Goal: Information Seeking & Learning: Learn about a topic

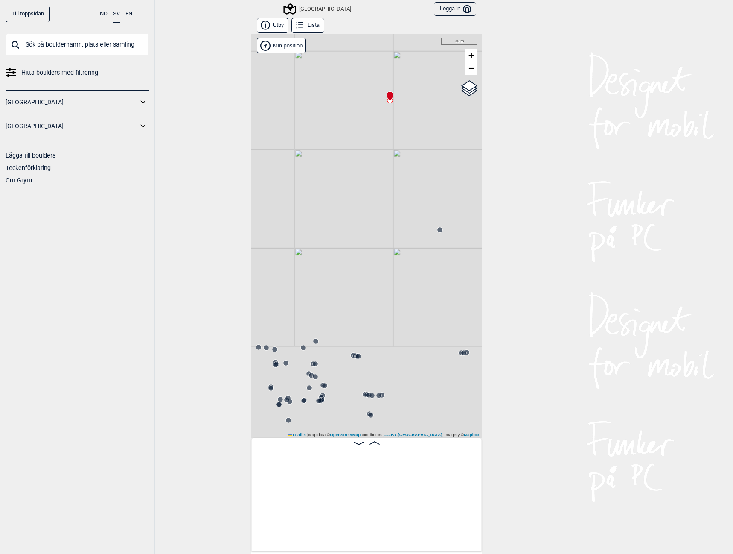
scroll to position [0, 12988]
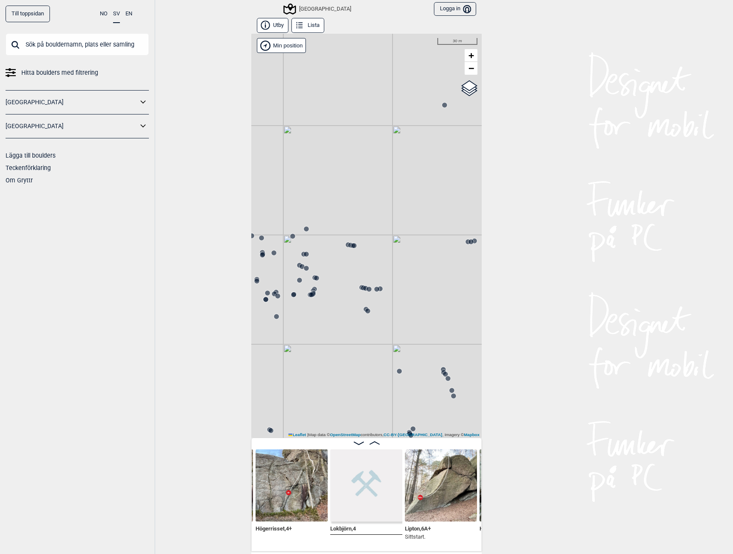
drag, startPoint x: 409, startPoint y: 326, endPoint x: 377, endPoint y: 222, distance: 108.7
click at [377, 223] on div "[GEOGRAPHIC_DATA]" at bounding box center [366, 236] width 231 height 404
drag, startPoint x: 433, startPoint y: 279, endPoint x: 244, endPoint y: 229, distance: 195.9
click at [244, 229] on div "Till toppsidan NO SV EN Hitta boulders med filtrering [GEOGRAPHIC_DATA] [GEOGRA…" at bounding box center [366, 277] width 733 height 554
drag, startPoint x: 392, startPoint y: 220, endPoint x: 393, endPoint y: 277, distance: 57.2
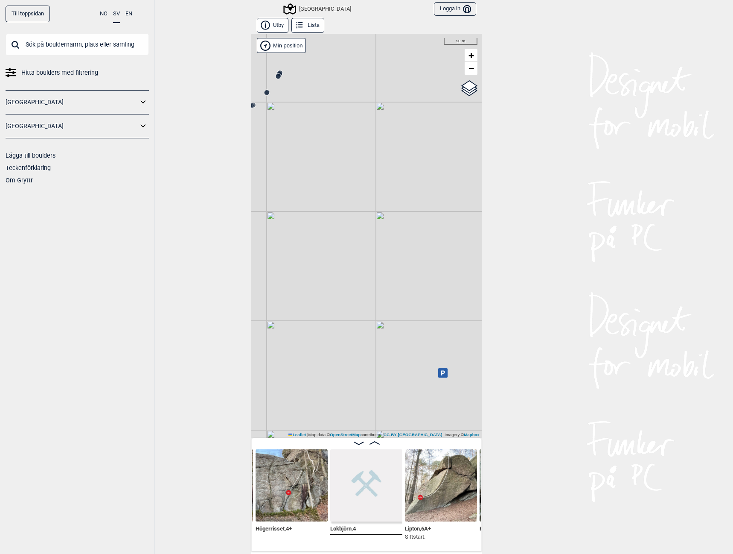
click at [393, 277] on div "[GEOGRAPHIC_DATA]" at bounding box center [366, 236] width 231 height 404
click at [305, 9] on div "[GEOGRAPHIC_DATA]" at bounding box center [318, 9] width 67 height 10
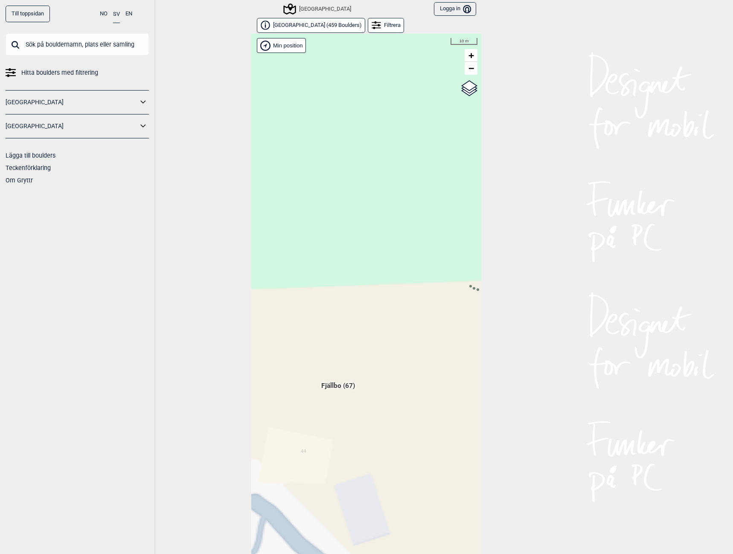
scroll to position [13, 0]
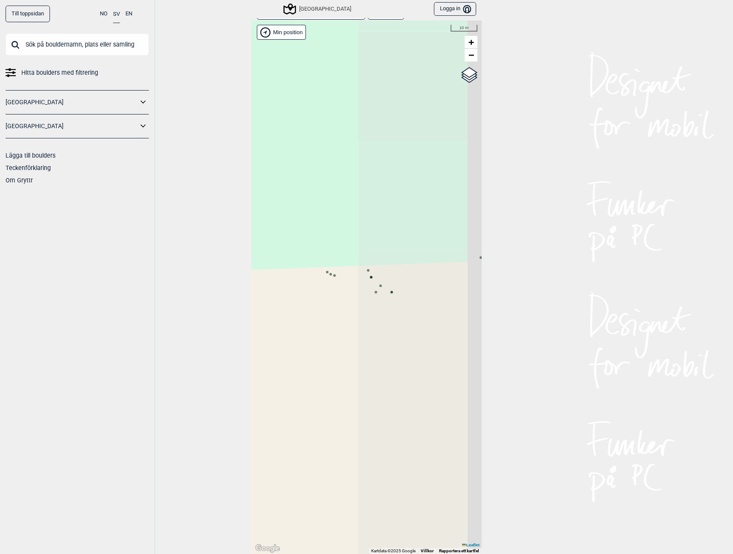
drag, startPoint x: 384, startPoint y: 322, endPoint x: 305, endPoint y: 321, distance: 78.6
click at [305, 321] on div "Hallingdal Gol [PERSON_NAME] Kolomoen [GEOGRAPHIC_DATA] [GEOGRAPHIC_DATA] [GEOG…" at bounding box center [366, 286] width 231 height 533
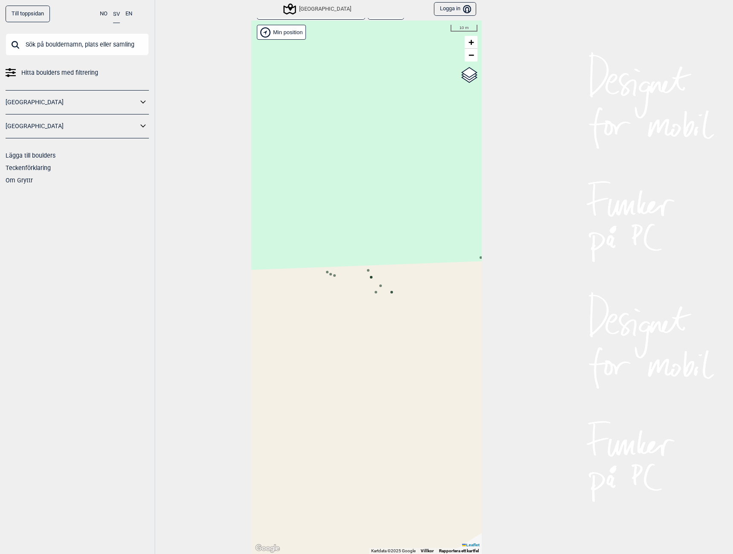
click at [391, 292] on circle at bounding box center [392, 292] width 3 height 3
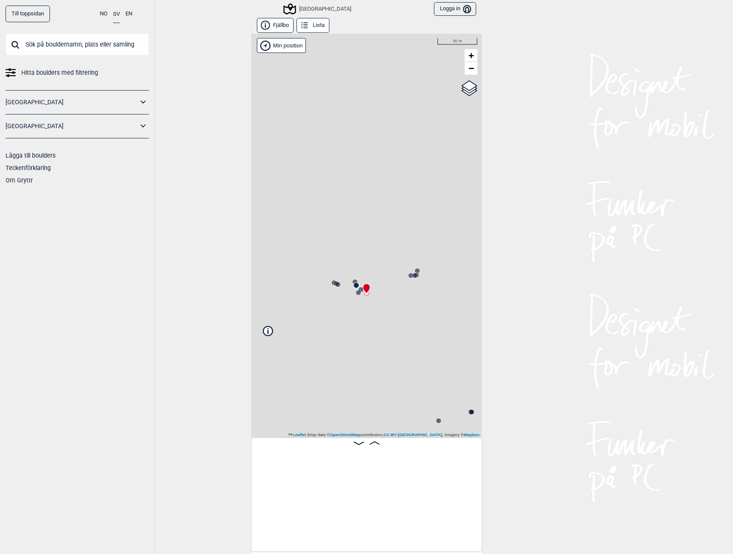
scroll to position [0, 2670]
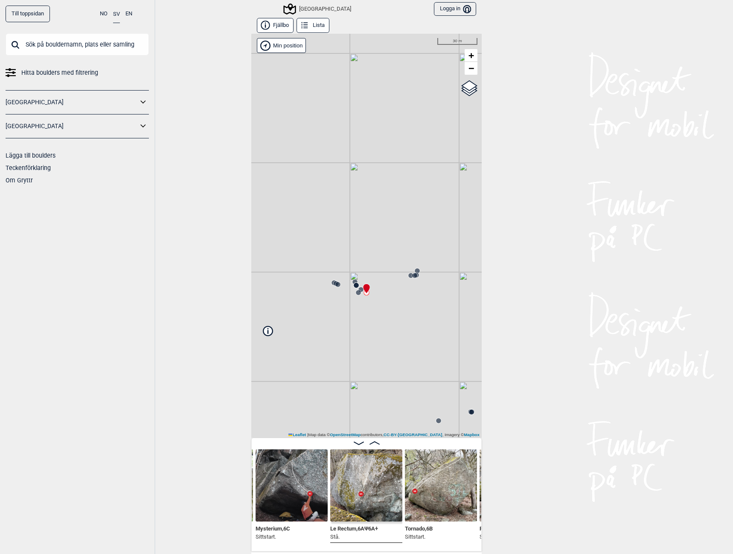
click at [351, 501] on img at bounding box center [366, 485] width 72 height 72
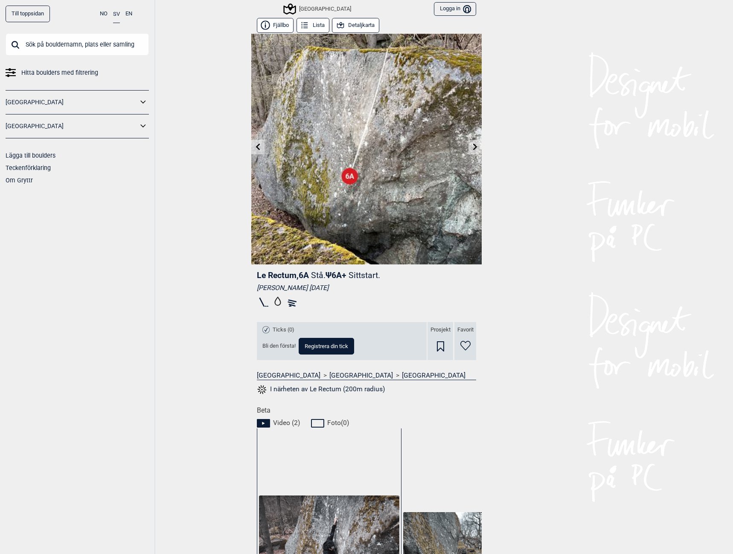
click at [469, 146] on link at bounding box center [475, 147] width 13 height 14
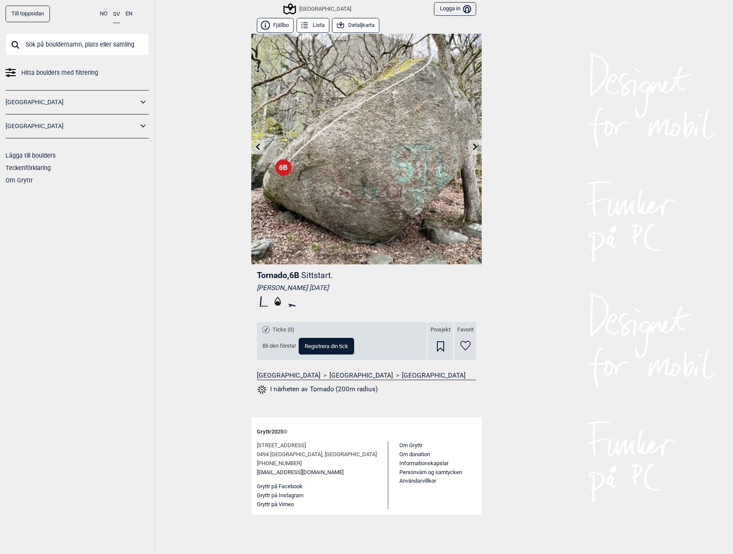
click at [473, 144] on icon at bounding box center [475, 146] width 7 height 7
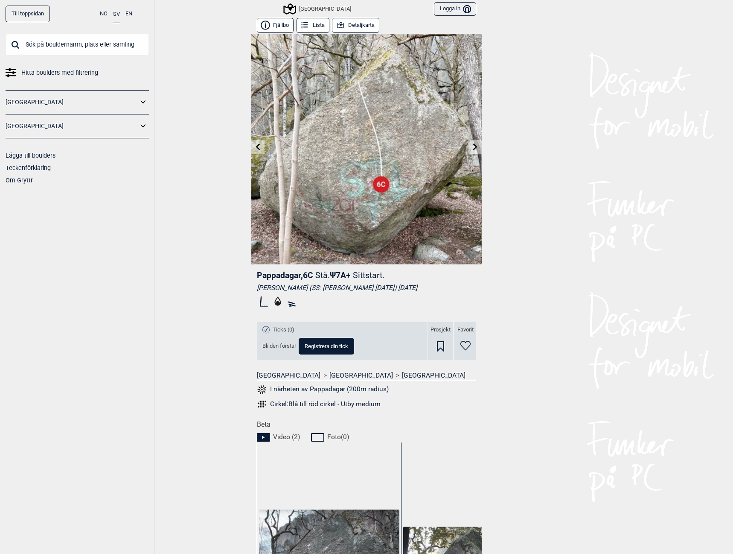
click at [473, 144] on icon at bounding box center [475, 146] width 7 height 7
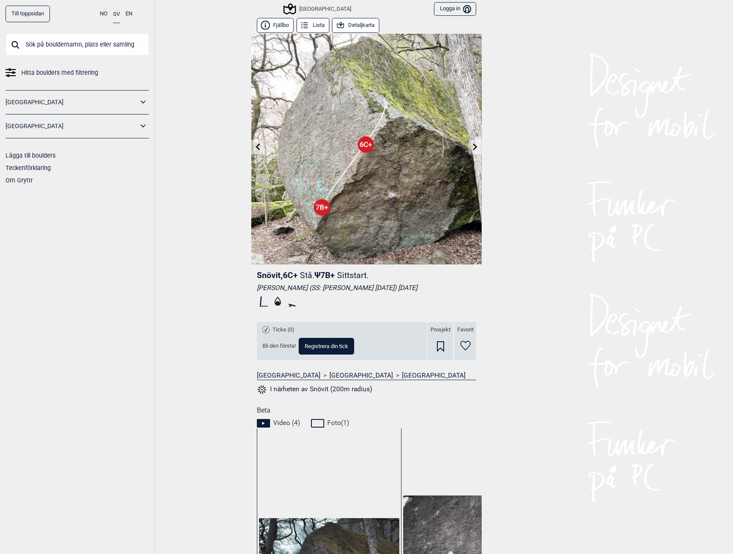
click at [472, 147] on icon at bounding box center [475, 146] width 7 height 7
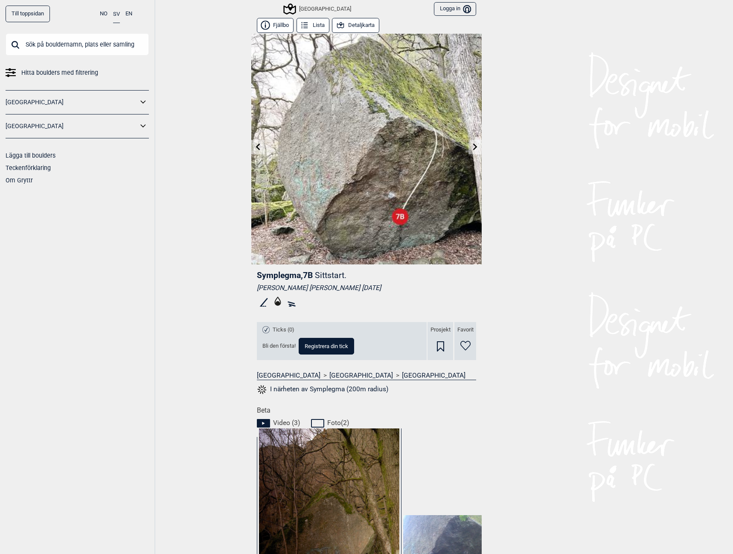
click at [472, 148] on icon at bounding box center [475, 146] width 7 height 7
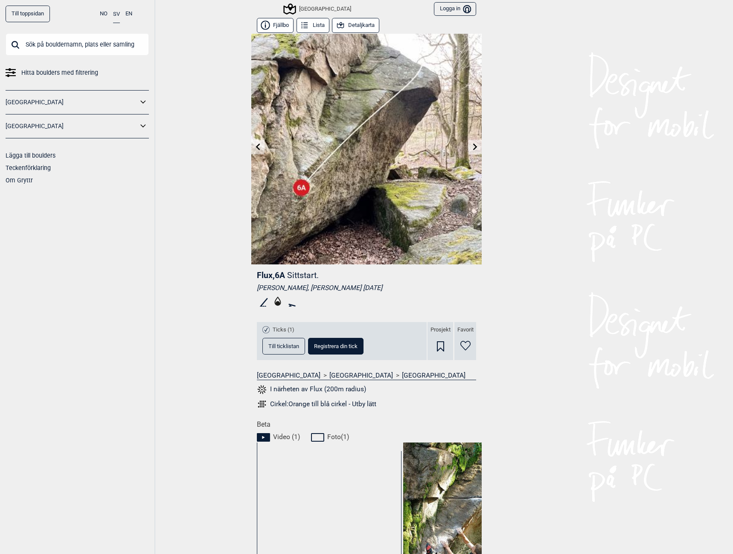
click at [472, 146] on icon at bounding box center [475, 146] width 7 height 7
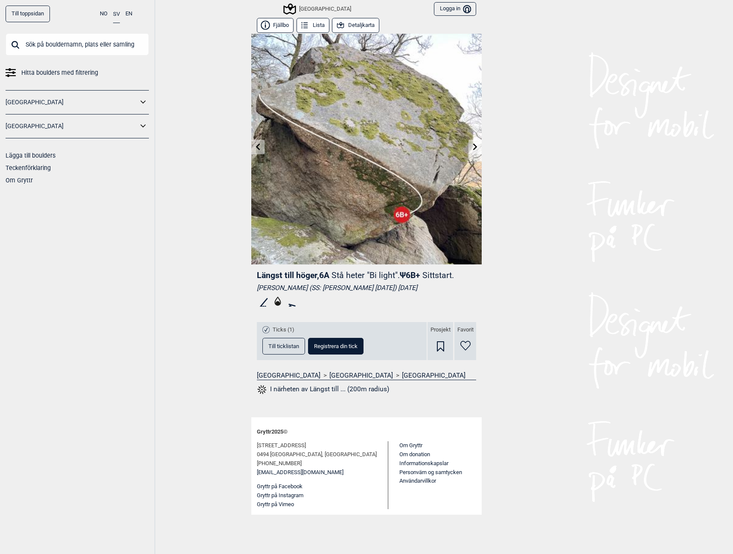
click at [471, 146] on link at bounding box center [475, 147] width 13 height 14
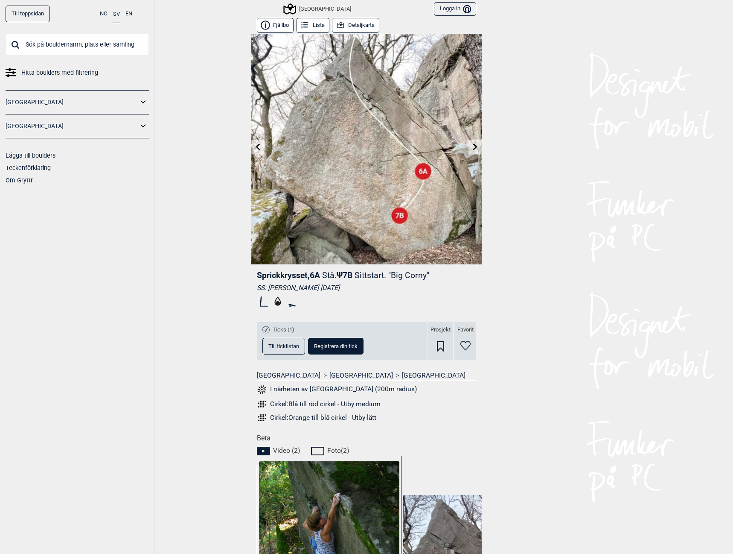
click at [469, 148] on link at bounding box center [475, 147] width 13 height 14
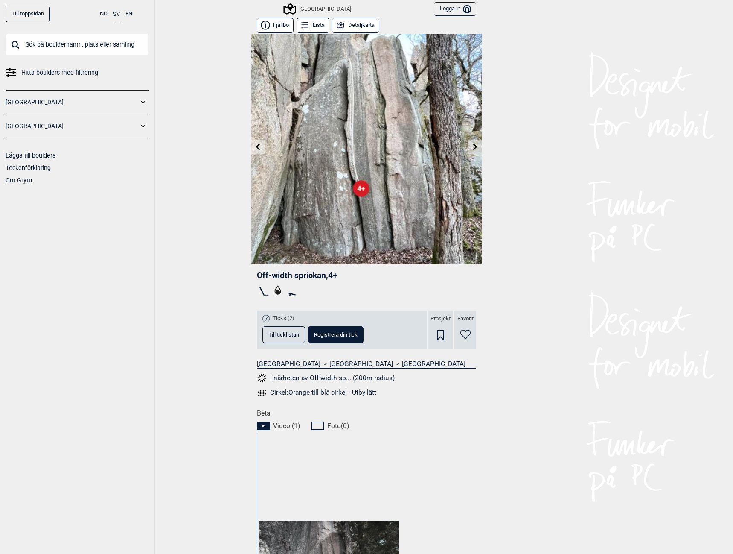
click at [474, 147] on icon at bounding box center [475, 146] width 4 height 7
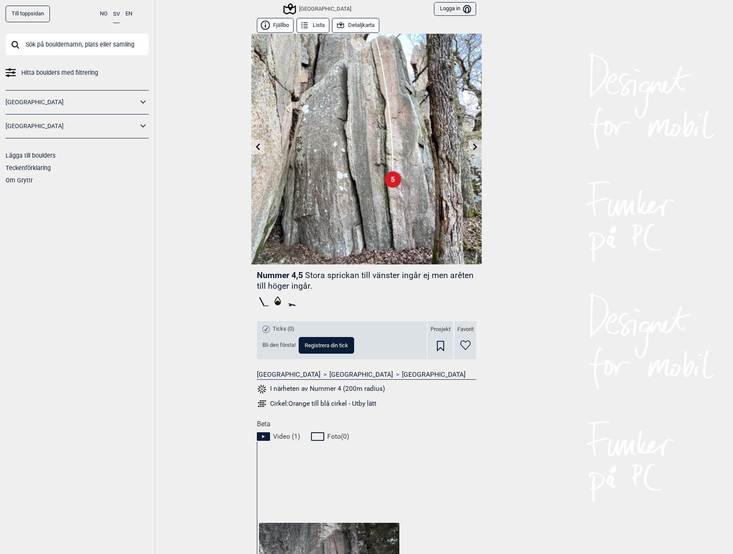
click at [473, 147] on icon at bounding box center [475, 146] width 4 height 7
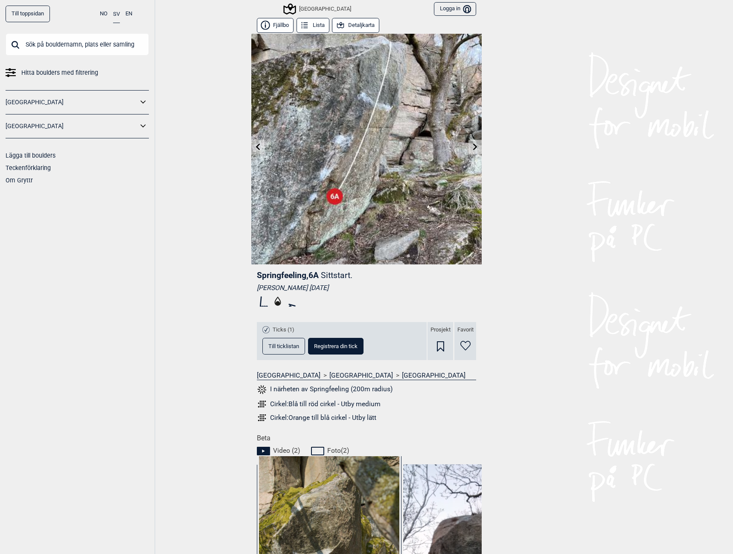
click at [473, 147] on icon at bounding box center [475, 146] width 4 height 7
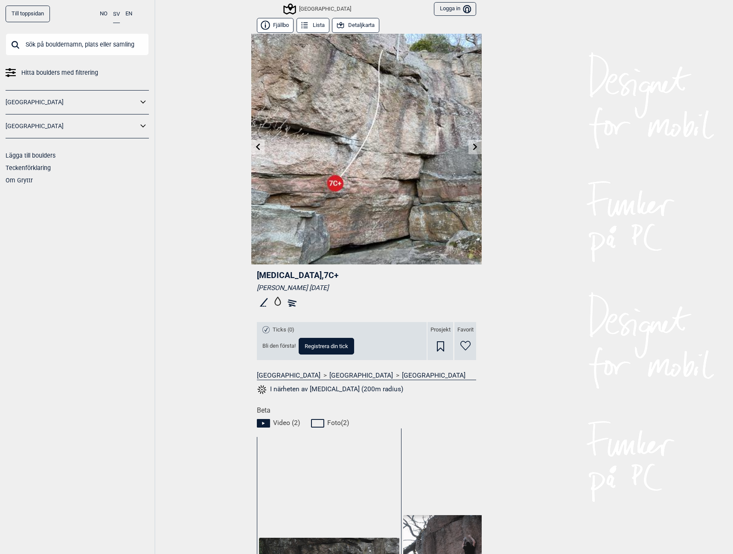
click at [299, 5] on div "[GEOGRAPHIC_DATA]" at bounding box center [318, 9] width 67 height 10
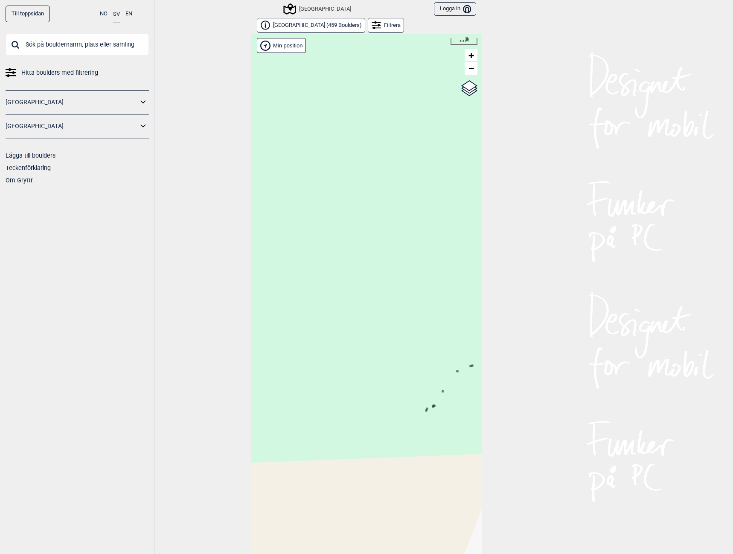
scroll to position [13, 0]
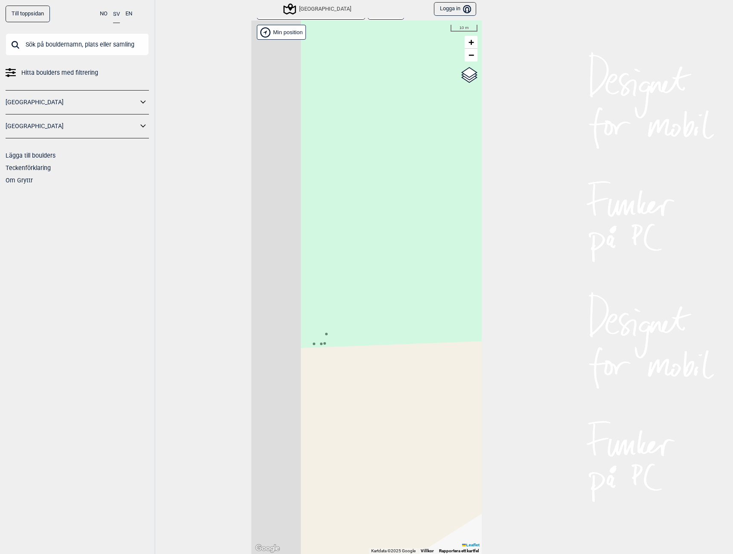
drag, startPoint x: 392, startPoint y: 445, endPoint x: 475, endPoint y: 333, distance: 139.8
click at [472, 339] on div "Hallingdal Gol [PERSON_NAME] Kolomoen [GEOGRAPHIC_DATA] [GEOGRAPHIC_DATA] [GEOG…" at bounding box center [366, 286] width 231 height 533
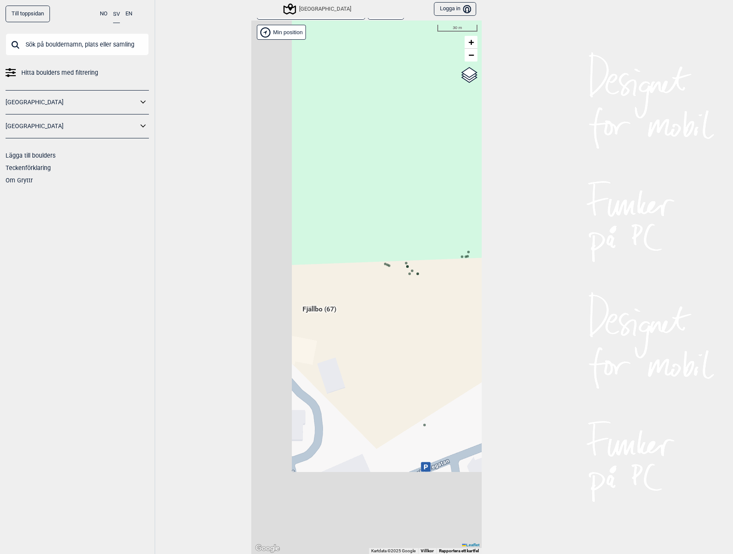
drag, startPoint x: 352, startPoint y: 408, endPoint x: 459, endPoint y: 308, distance: 146.5
click at [459, 309] on div "Hallingdal Gol [PERSON_NAME] Kolomoen [GEOGRAPHIC_DATA] [GEOGRAPHIC_DATA] [GEOG…" at bounding box center [366, 286] width 231 height 533
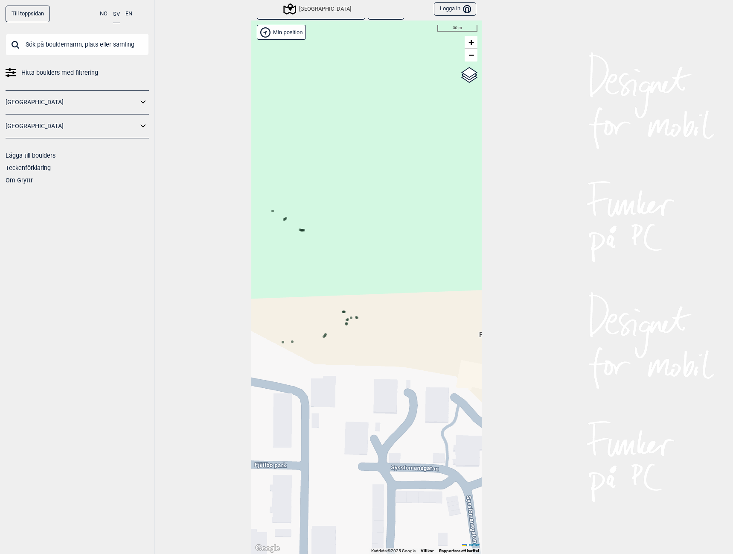
click at [345, 326] on icon at bounding box center [347, 324] width 4 height 4
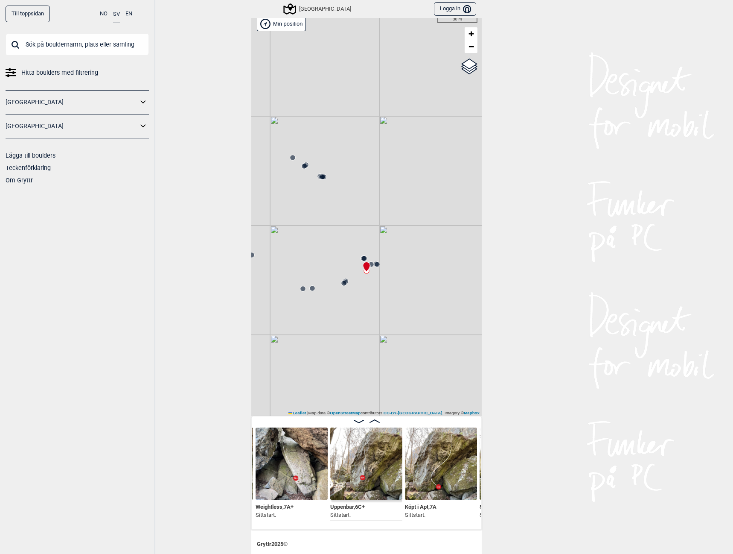
scroll to position [43, 0]
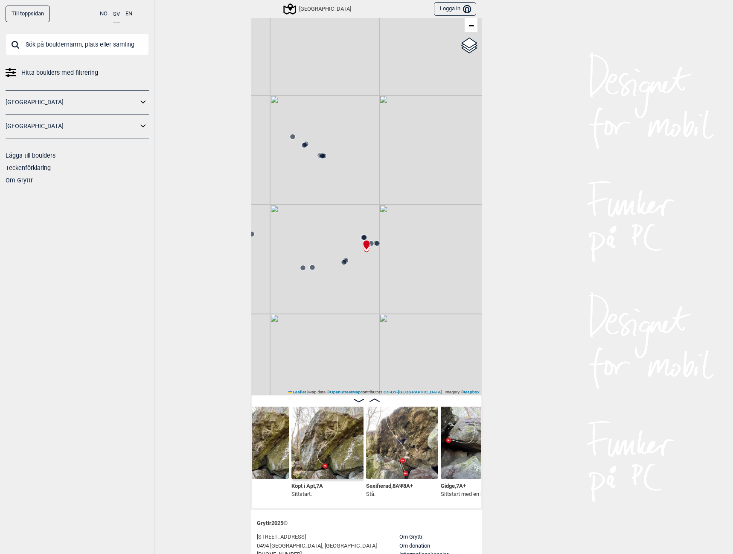
scroll to position [0, 1563]
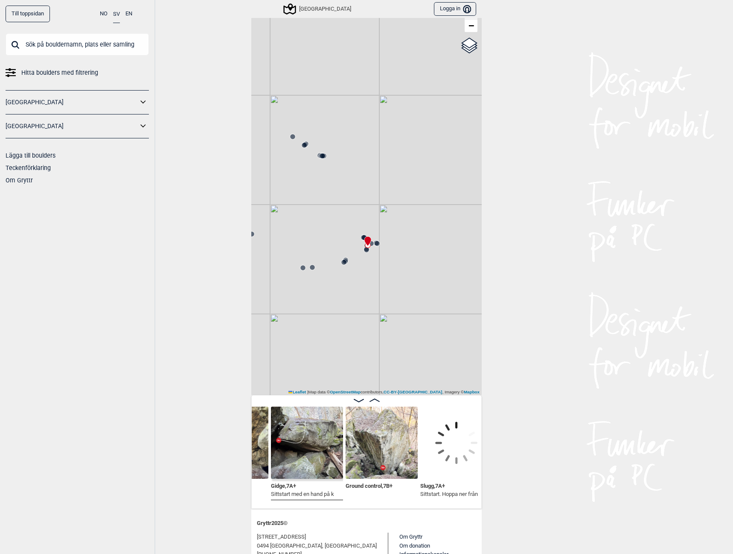
scroll to position [0, 1768]
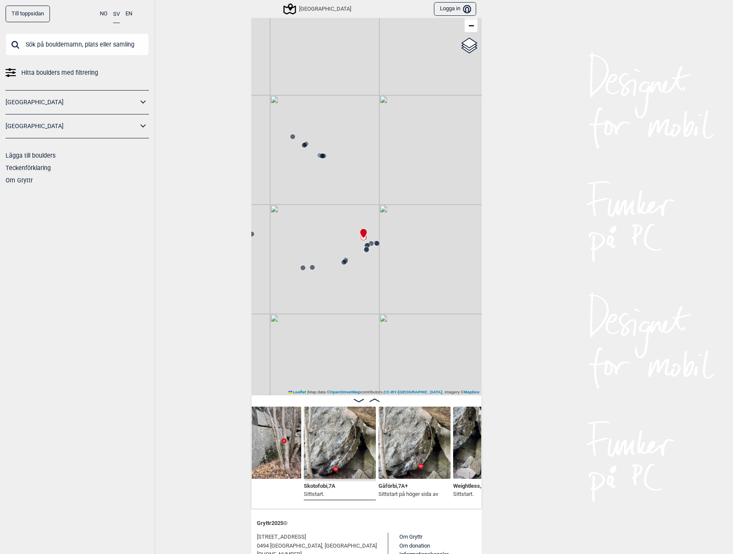
scroll to position [0, 1202]
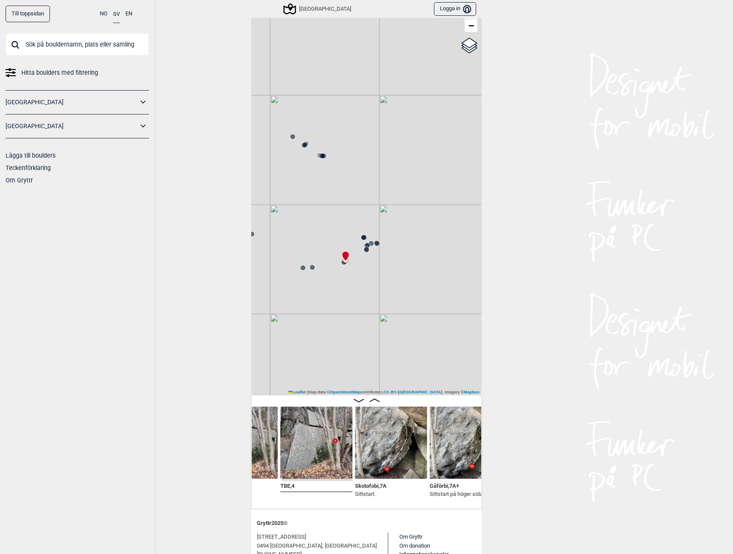
click at [376, 452] on img at bounding box center [391, 442] width 72 height 72
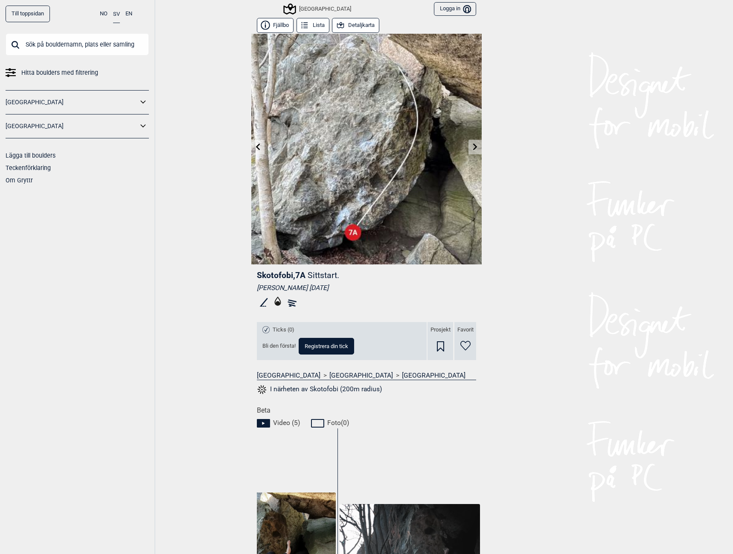
click at [257, 145] on icon at bounding box center [258, 146] width 7 height 7
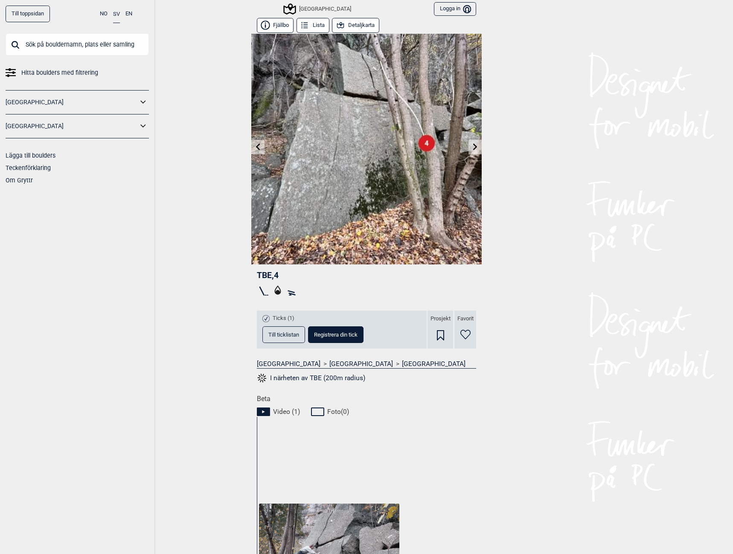
click at [256, 146] on icon at bounding box center [258, 146] width 4 height 7
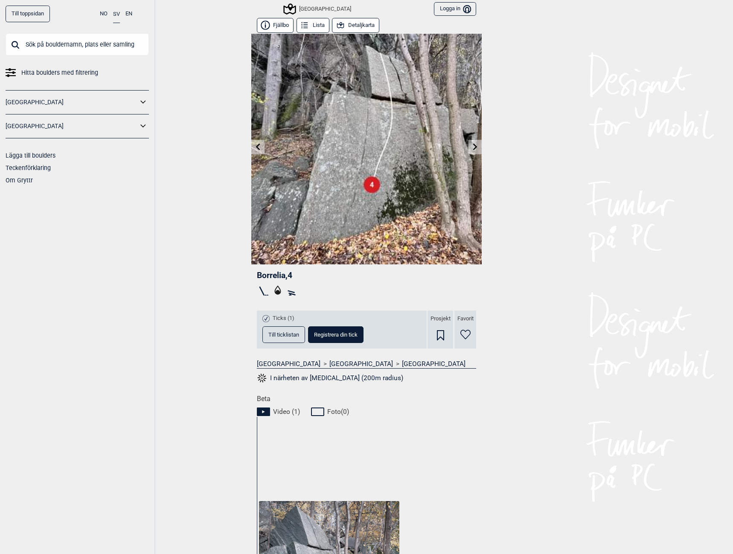
click at [255, 146] on icon at bounding box center [258, 146] width 7 height 7
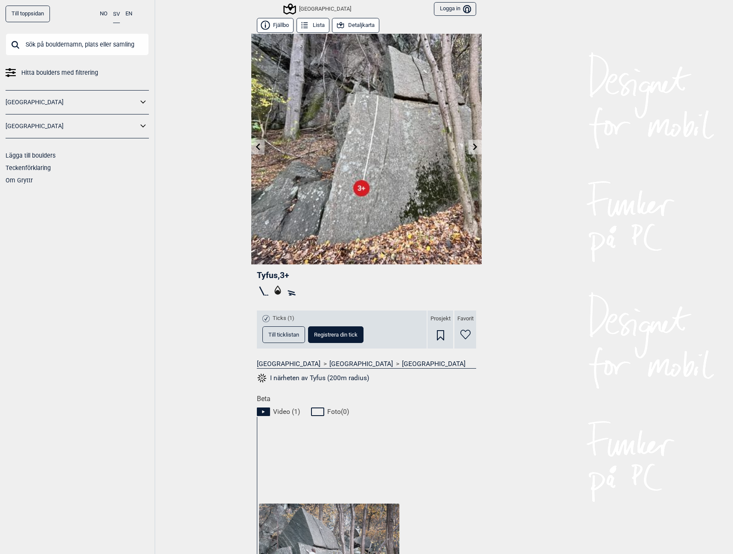
click at [255, 147] on icon at bounding box center [258, 146] width 7 height 7
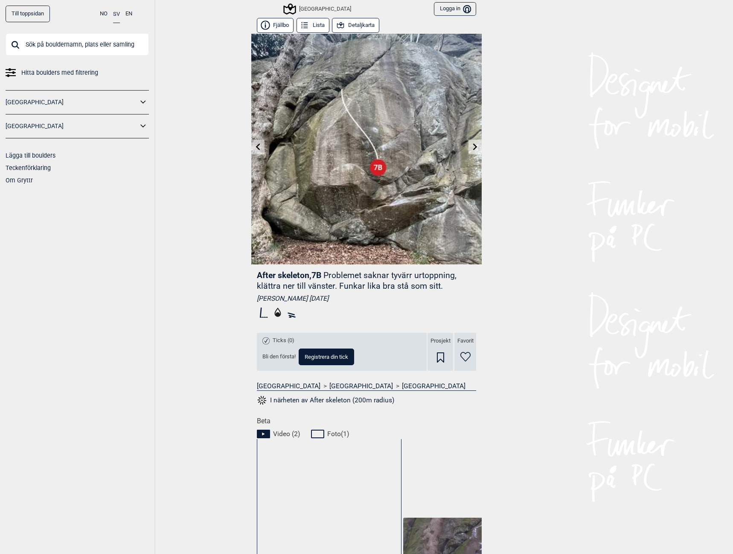
click at [255, 149] on icon at bounding box center [258, 146] width 7 height 7
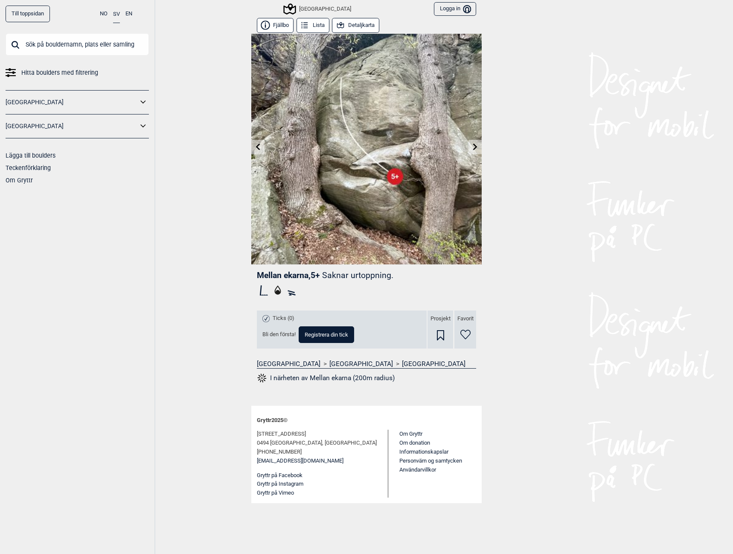
click at [253, 149] on link at bounding box center [257, 147] width 13 height 14
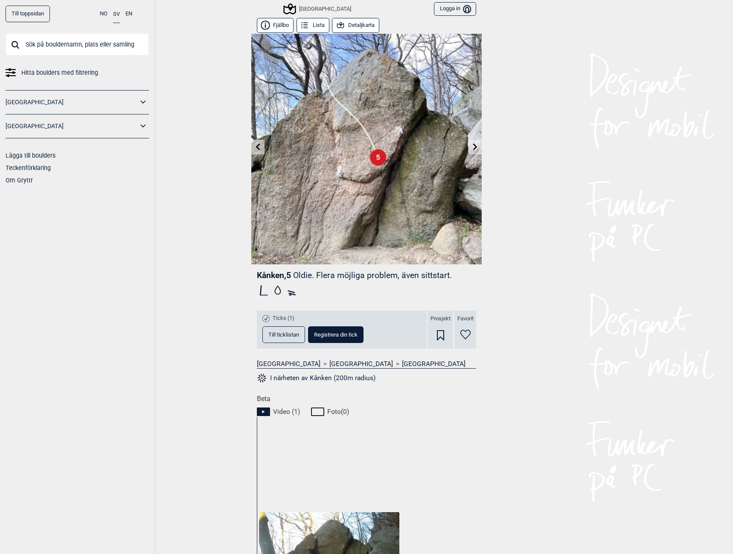
click at [255, 150] on icon at bounding box center [258, 146] width 7 height 7
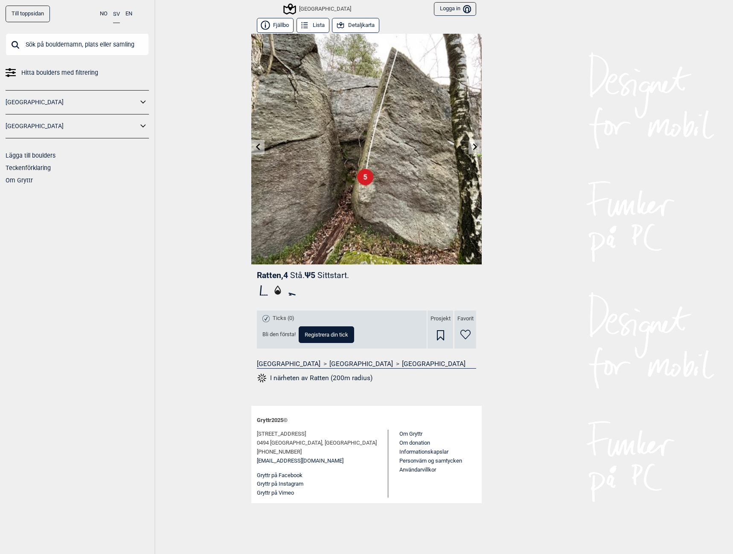
click at [255, 150] on icon at bounding box center [258, 146] width 7 height 7
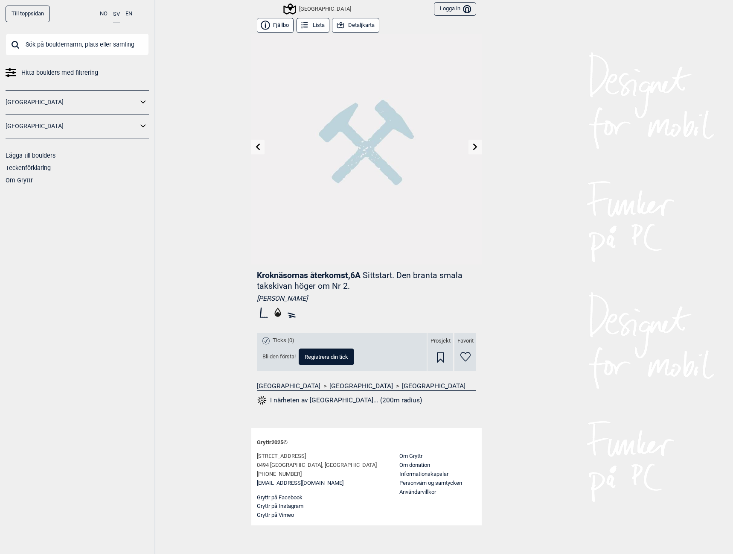
click at [255, 150] on icon at bounding box center [258, 146] width 7 height 7
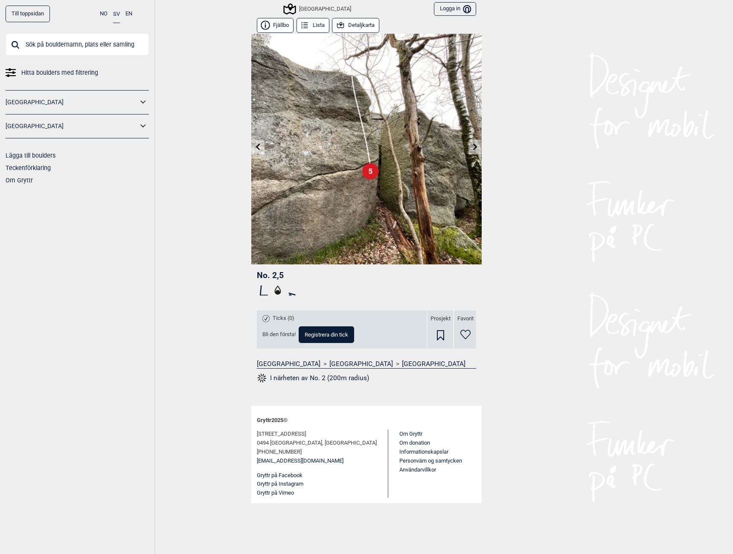
click at [255, 150] on icon at bounding box center [258, 146] width 7 height 7
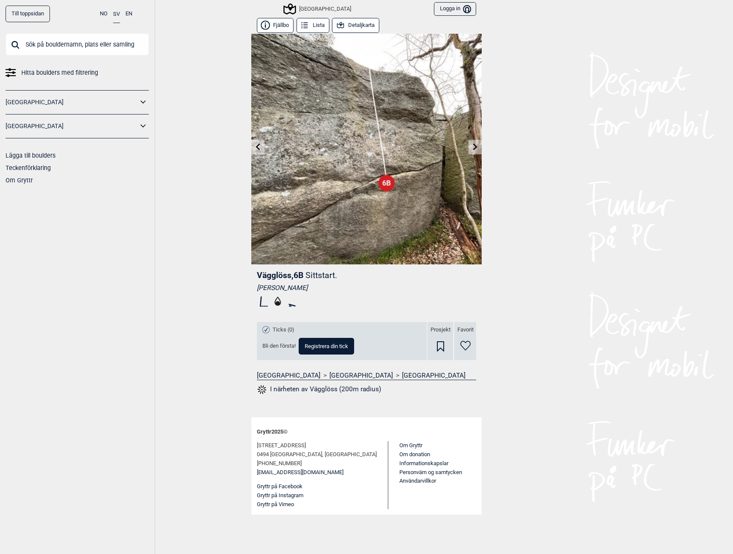
click at [255, 150] on icon at bounding box center [258, 146] width 7 height 7
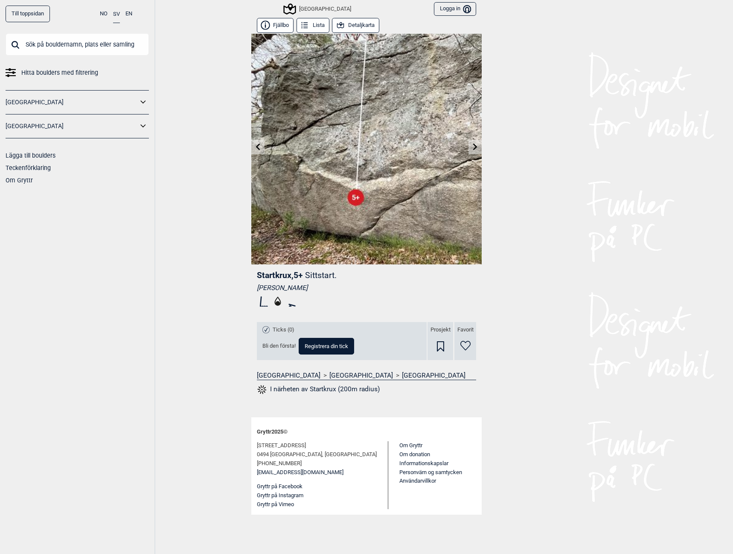
click at [318, 10] on div "[GEOGRAPHIC_DATA]" at bounding box center [318, 9] width 67 height 10
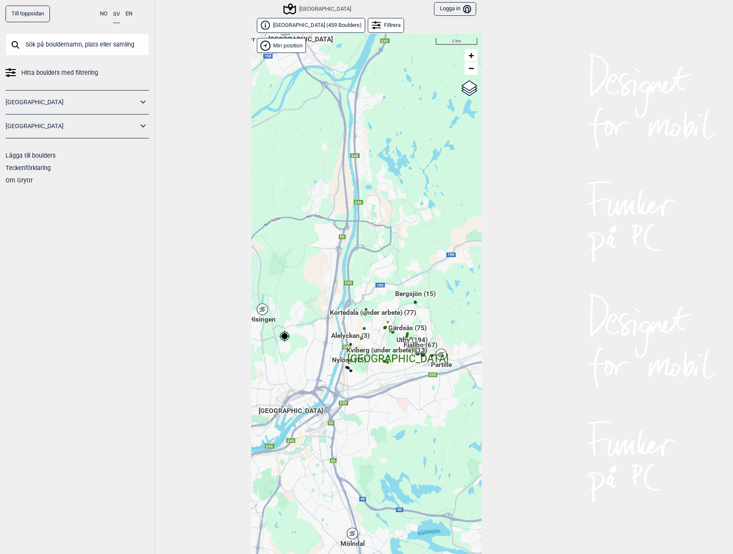
scroll to position [13, 0]
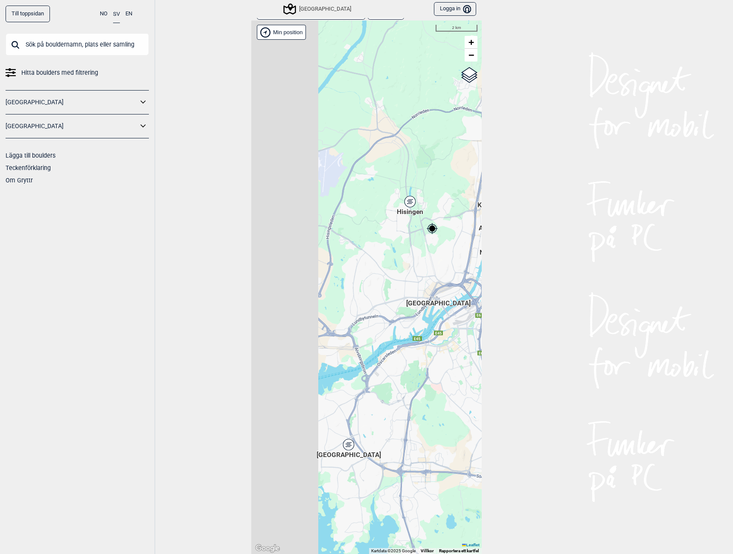
drag, startPoint x: 352, startPoint y: 401, endPoint x: 504, endPoint y: 299, distance: 183.2
click at [504, 300] on div "Till toppsidan NO SV EN Hitta boulders med filtrering [GEOGRAPHIC_DATA] [GEOGRA…" at bounding box center [366, 277] width 733 height 554
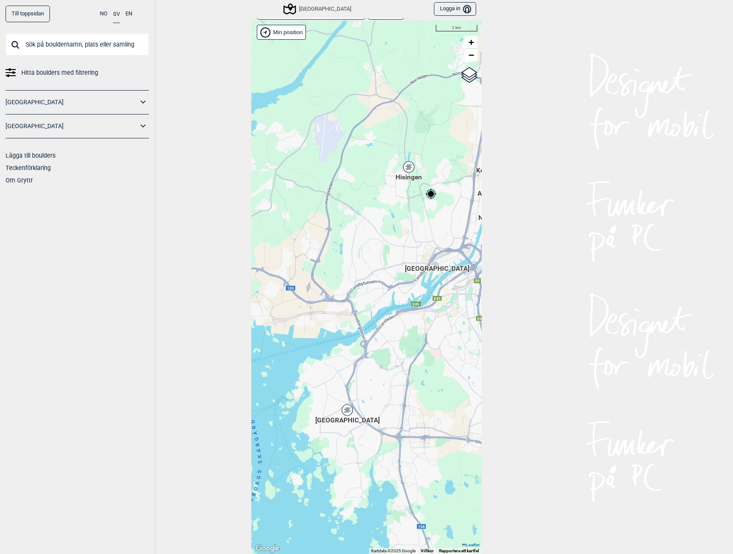
click at [406, 165] on div "Hisingen" at bounding box center [408, 166] width 5 height 5
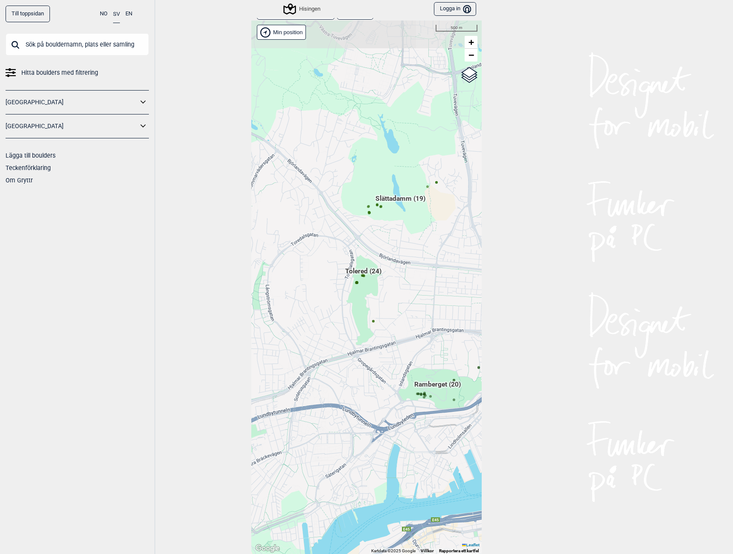
drag, startPoint x: 348, startPoint y: 207, endPoint x: 380, endPoint y: 308, distance: 105.7
click at [380, 308] on div "Hallingdal Gol [PERSON_NAME] Kolomoen [GEOGRAPHIC_DATA] [GEOGRAPHIC_DATA] [GEOG…" at bounding box center [366, 286] width 231 height 533
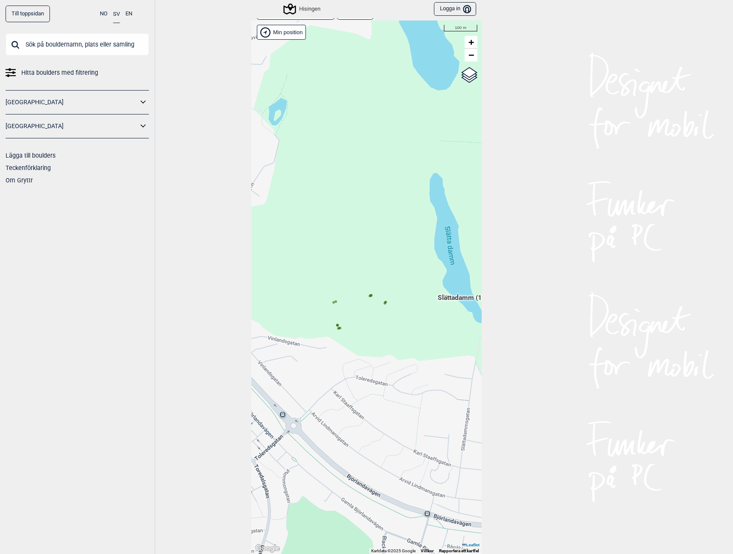
click at [383, 301] on icon at bounding box center [385, 303] width 4 height 4
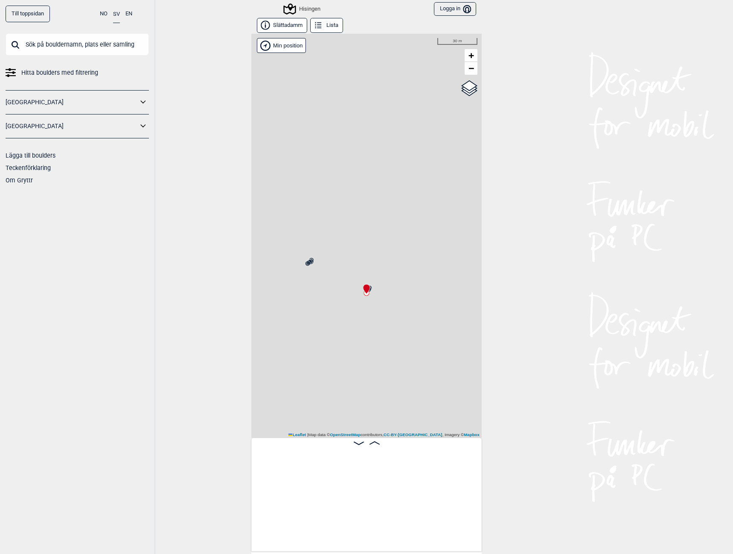
scroll to position [0, 938]
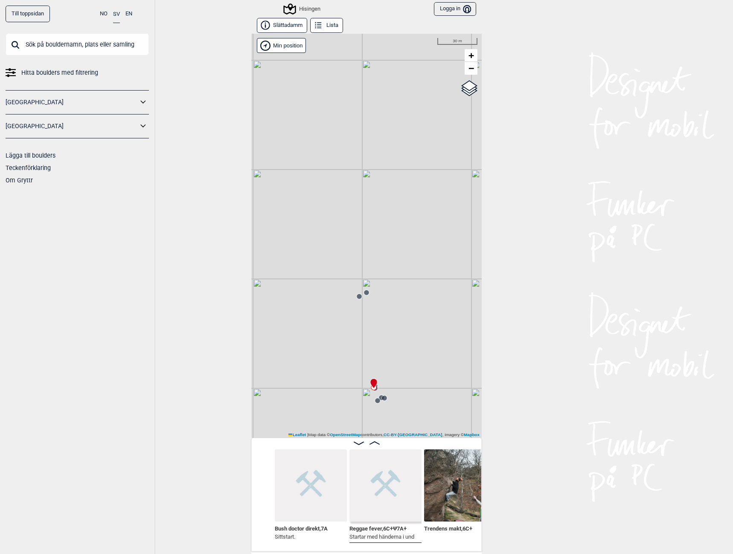
scroll to position [0, 48]
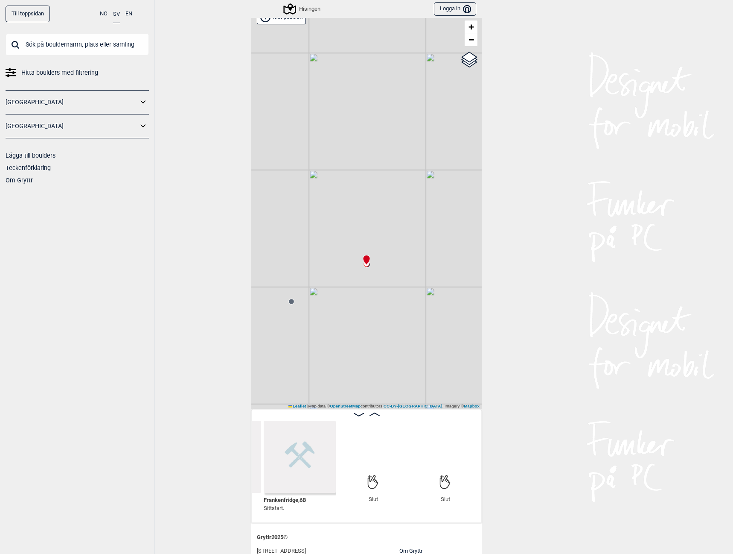
scroll to position [43, 0]
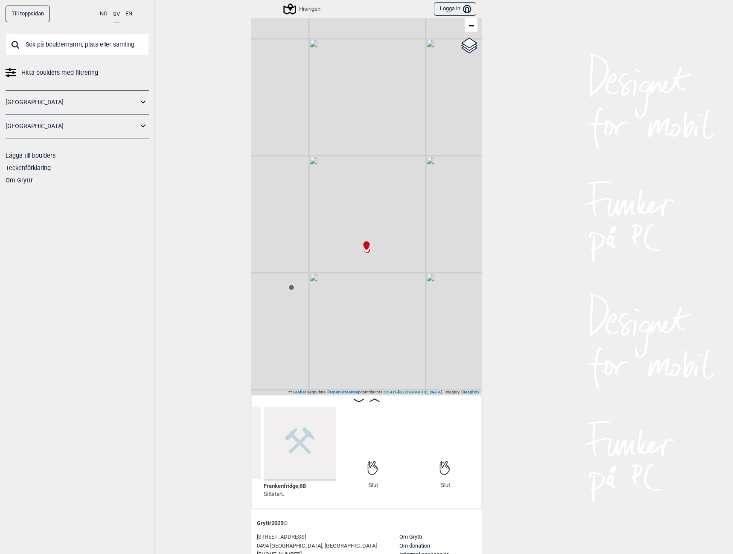
click at [303, 14] on div "Hisingen" at bounding box center [303, 9] width 36 height 10
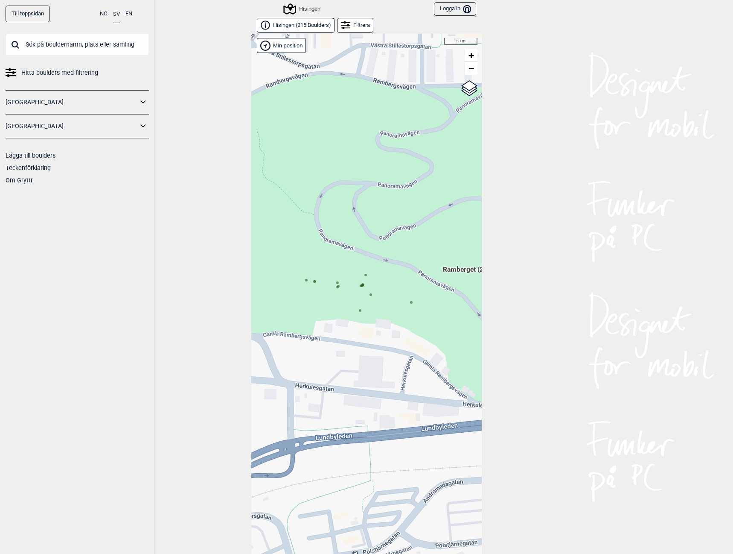
click at [359, 285] on div "Hallingdal Gol [PERSON_NAME] Kolomoen [GEOGRAPHIC_DATA] [GEOGRAPHIC_DATA] [GEOG…" at bounding box center [366, 300] width 231 height 533
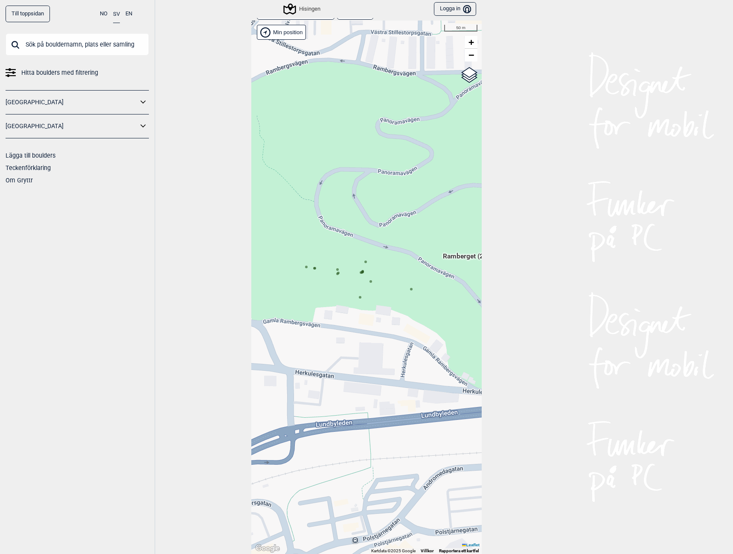
click at [360, 270] on icon at bounding box center [362, 272] width 4 height 4
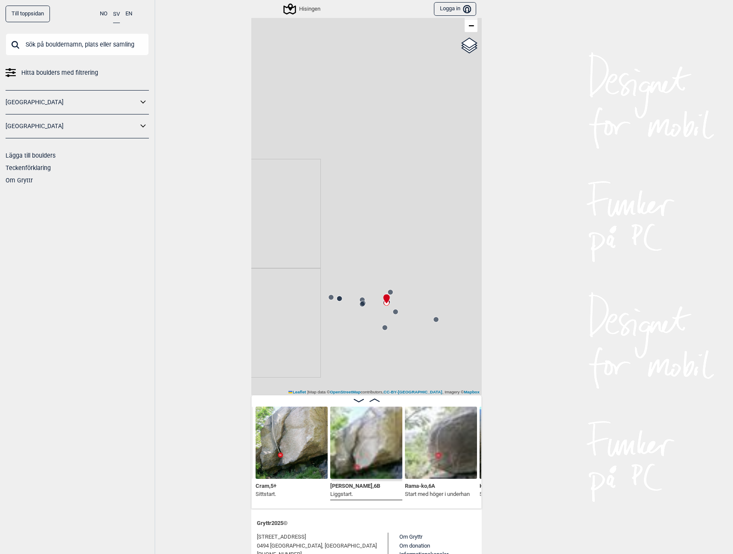
scroll to position [85, 0]
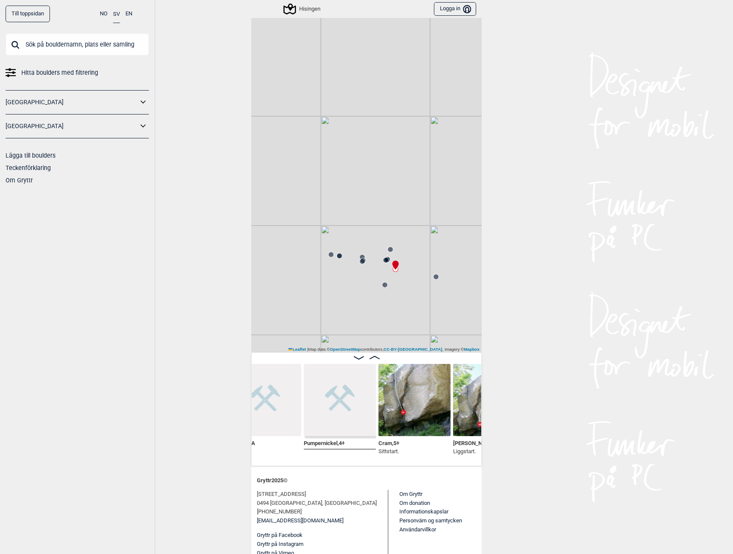
scroll to position [0, 556]
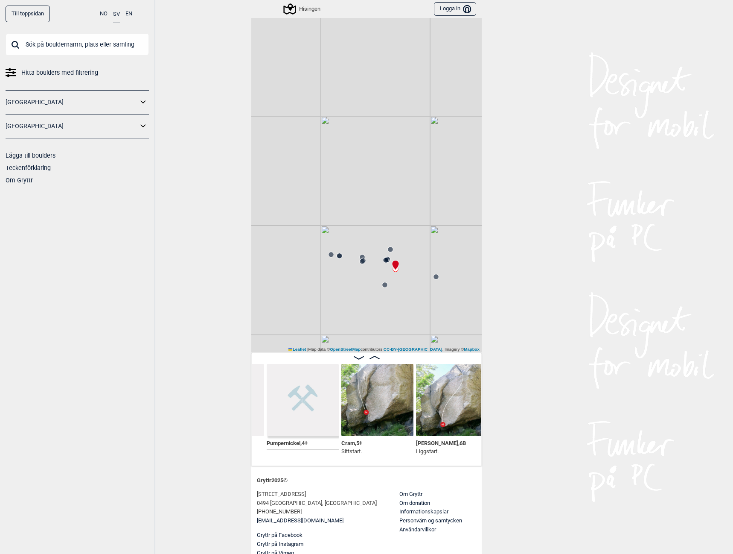
scroll to position [0, 641]
click at [378, 406] on img at bounding box center [377, 400] width 72 height 72
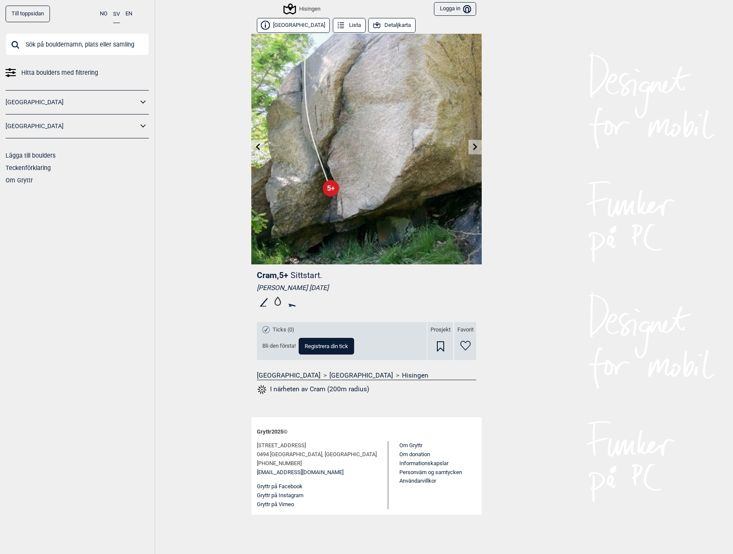
click at [475, 146] on icon at bounding box center [475, 146] width 7 height 7
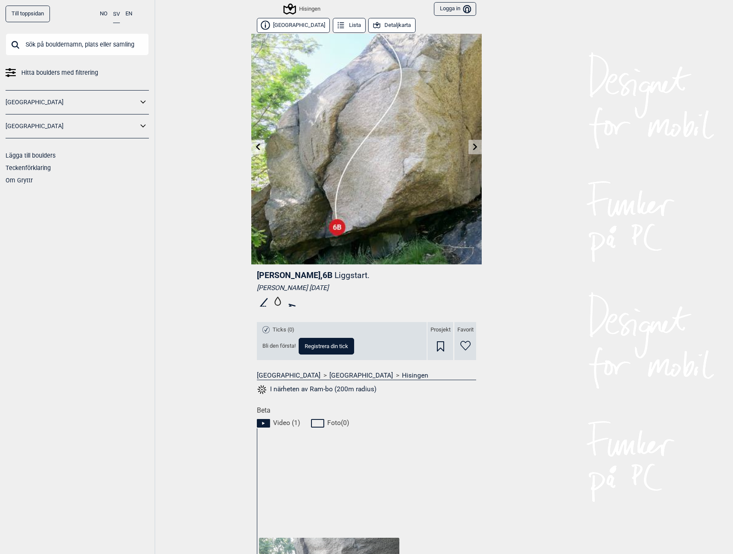
click at [469, 147] on link at bounding box center [475, 147] width 13 height 14
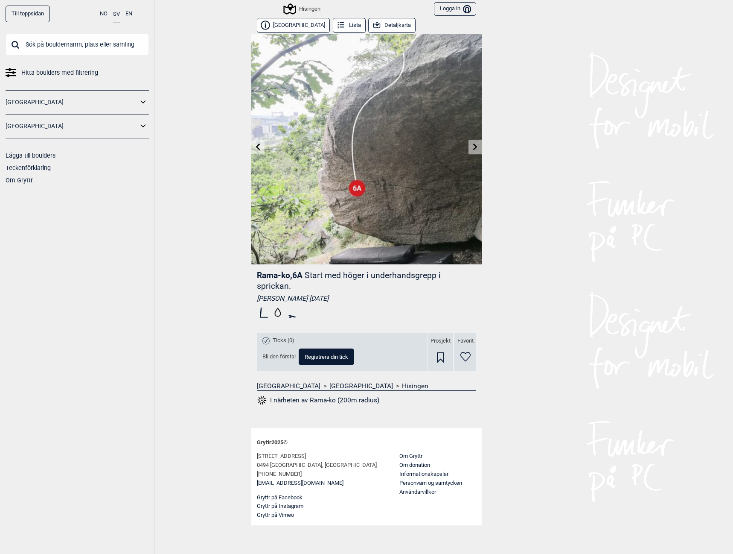
click at [467, 147] on img at bounding box center [366, 149] width 231 height 231
click at [473, 148] on icon at bounding box center [475, 146] width 7 height 7
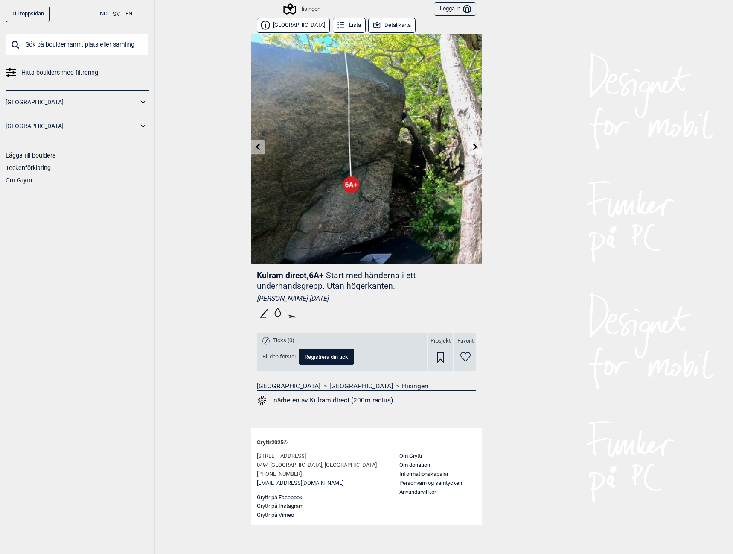
click at [470, 150] on link at bounding box center [475, 147] width 13 height 14
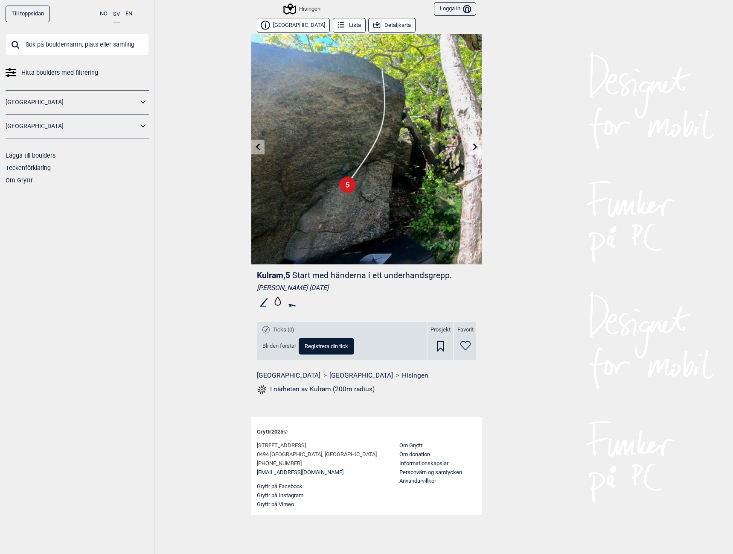
click at [259, 148] on icon at bounding box center [258, 146] width 7 height 7
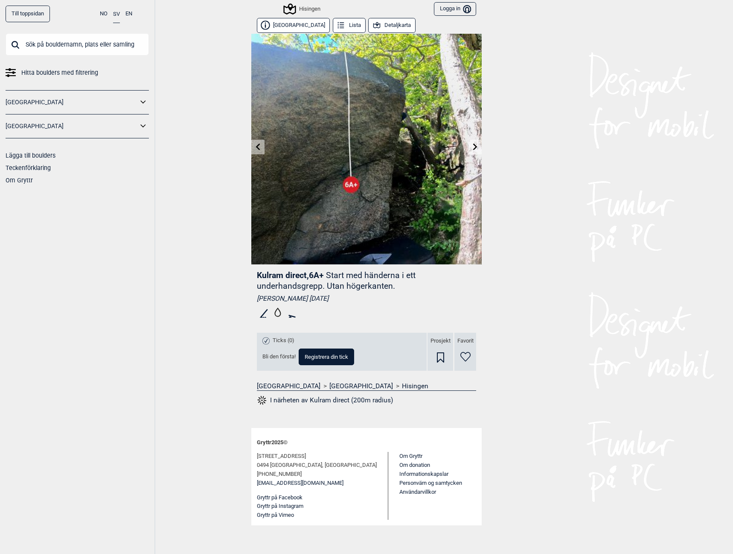
click at [475, 146] on icon at bounding box center [475, 146] width 7 height 7
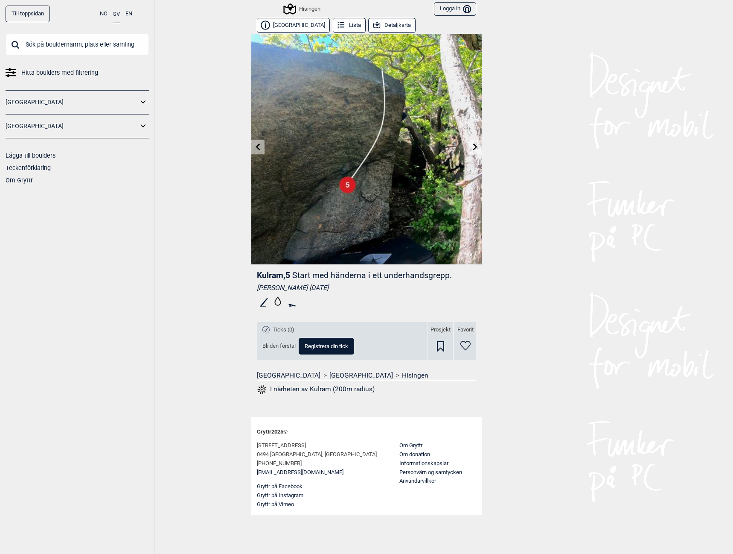
click at [472, 145] on icon at bounding box center [475, 146] width 7 height 7
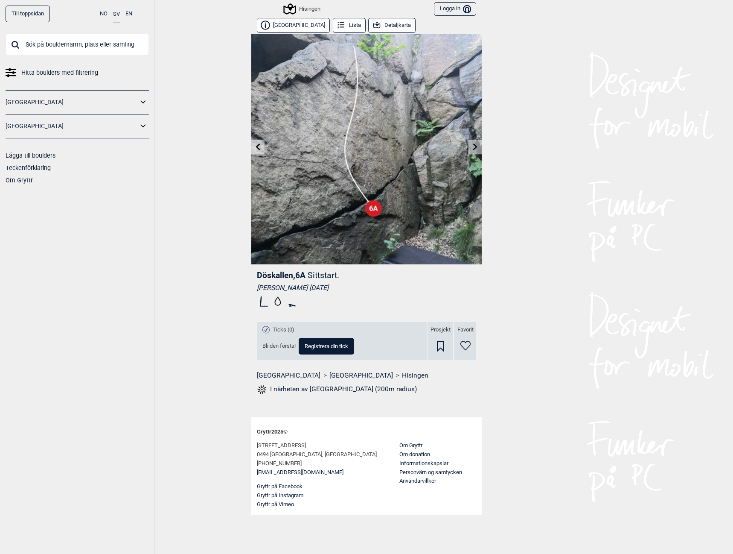
click at [470, 147] on link at bounding box center [475, 147] width 13 height 14
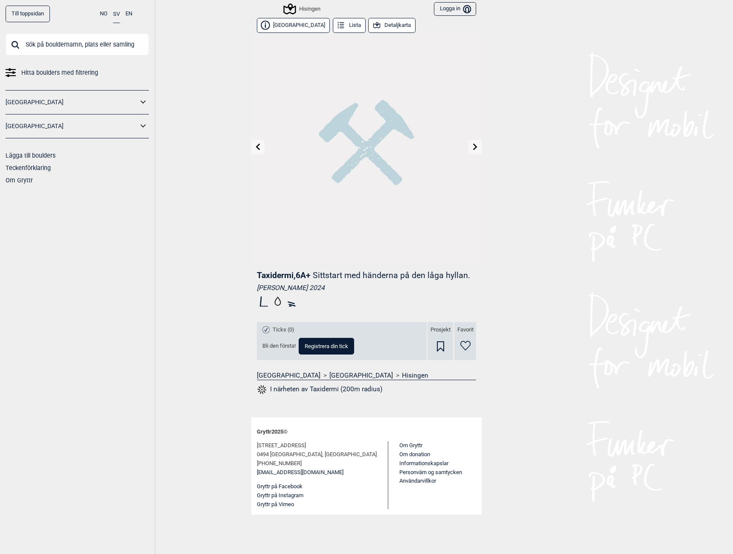
click at [305, 8] on div "Hisingen" at bounding box center [303, 9] width 36 height 10
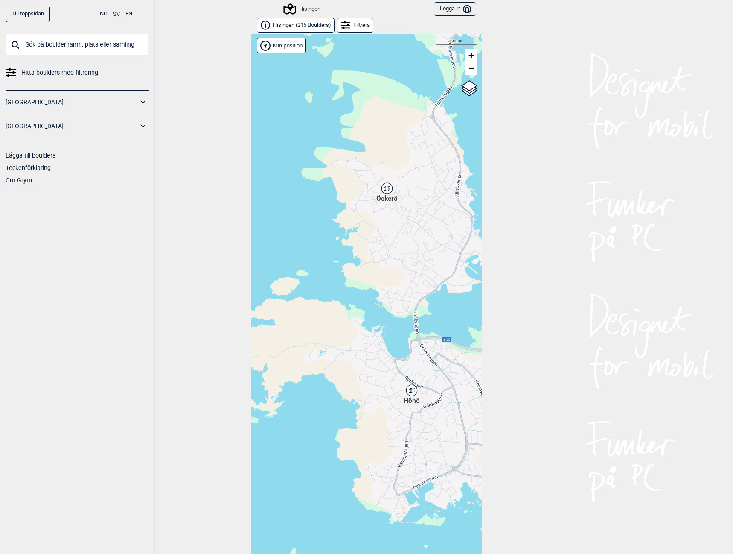
click at [410, 390] on div "Hönö" at bounding box center [411, 390] width 5 height 5
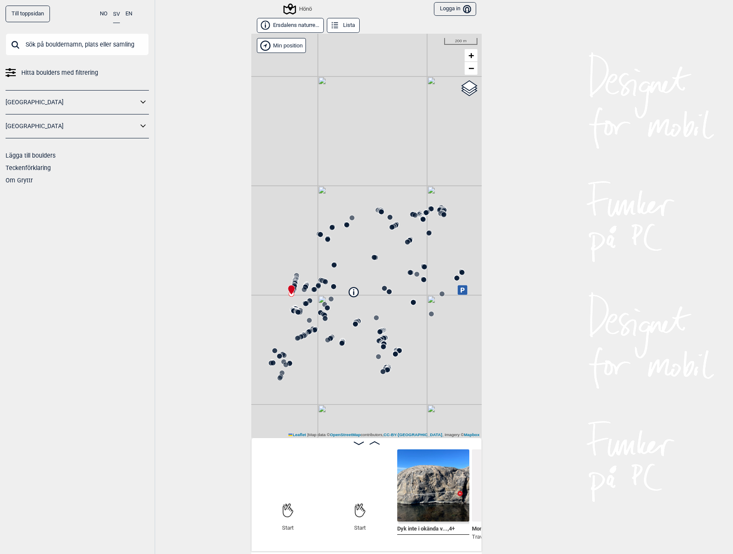
scroll to position [0, 67]
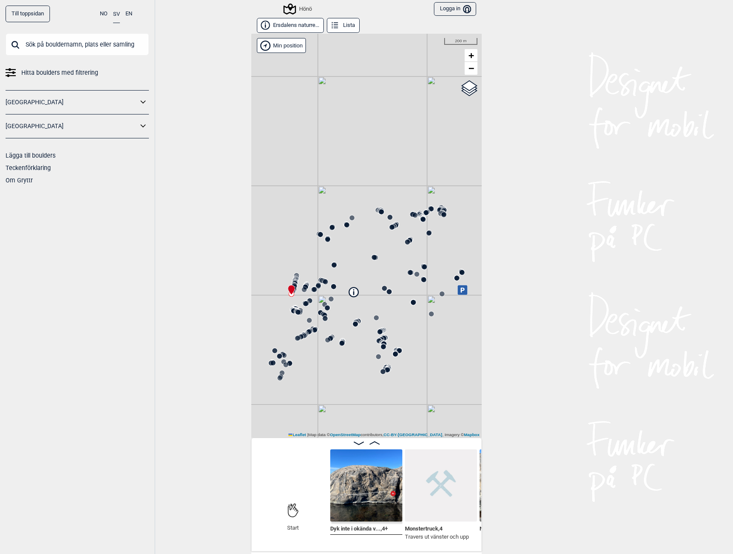
click at [370, 504] on img at bounding box center [366, 485] width 72 height 72
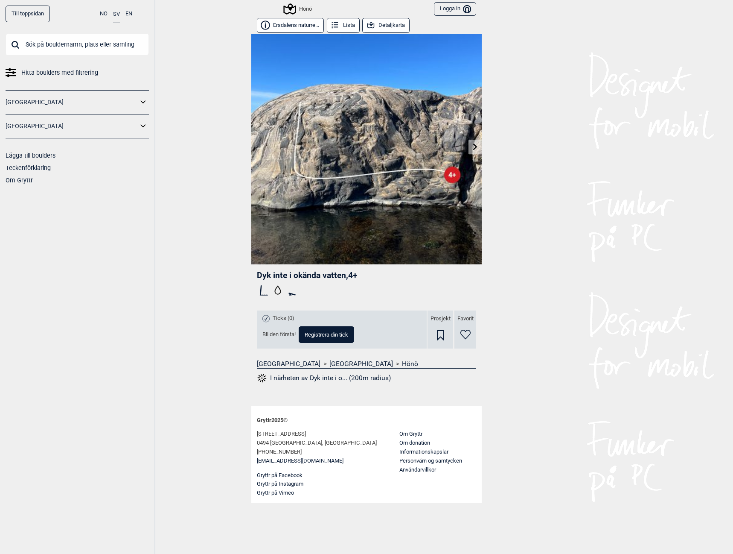
click at [474, 148] on icon at bounding box center [475, 146] width 7 height 7
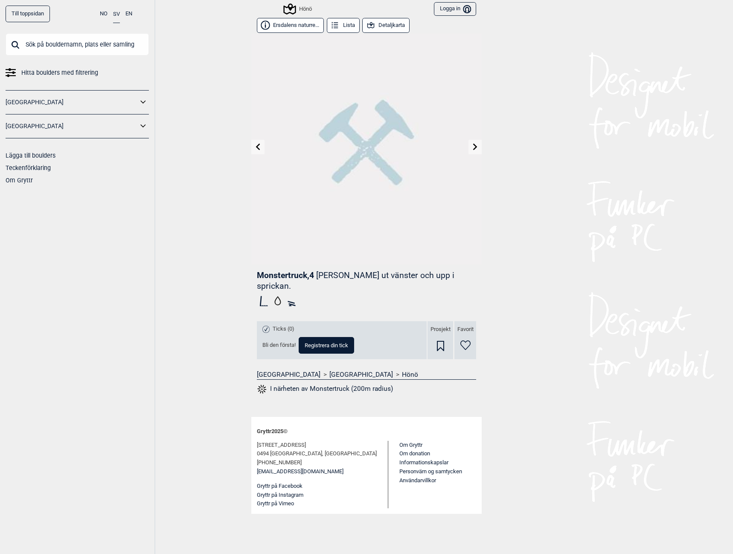
click at [474, 148] on icon at bounding box center [475, 146] width 7 height 7
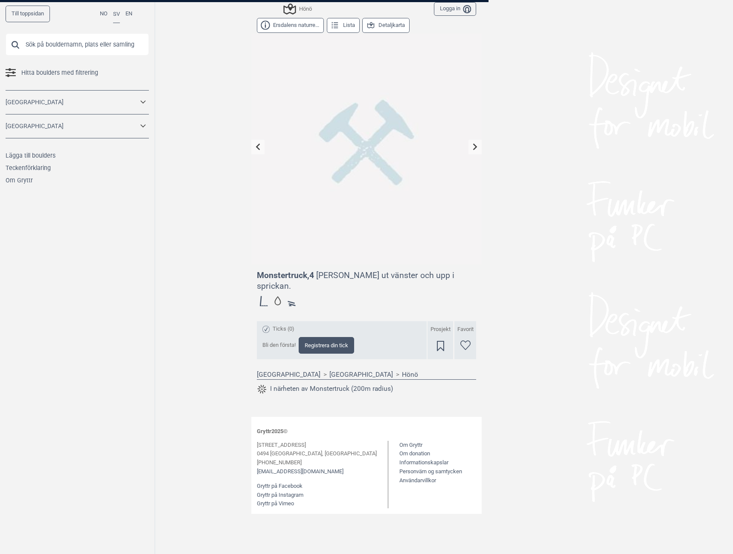
click at [307, 7] on div at bounding box center [366, 277] width 733 height 554
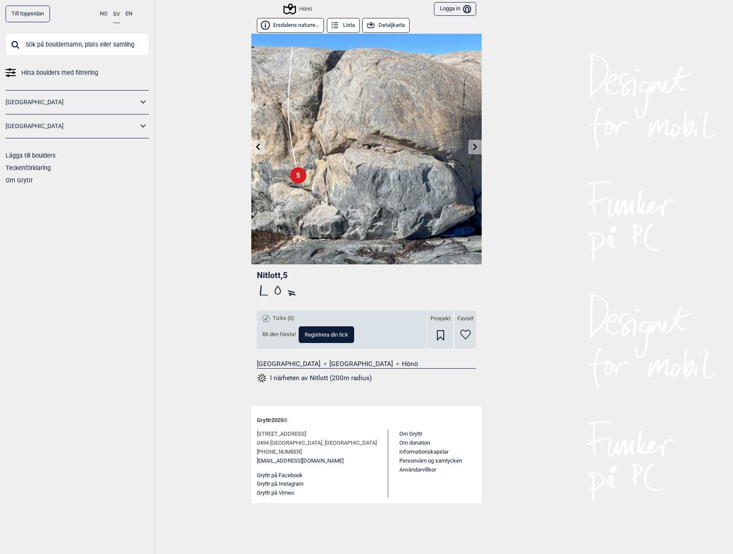
click at [305, 9] on div "Hönö" at bounding box center [298, 9] width 27 height 10
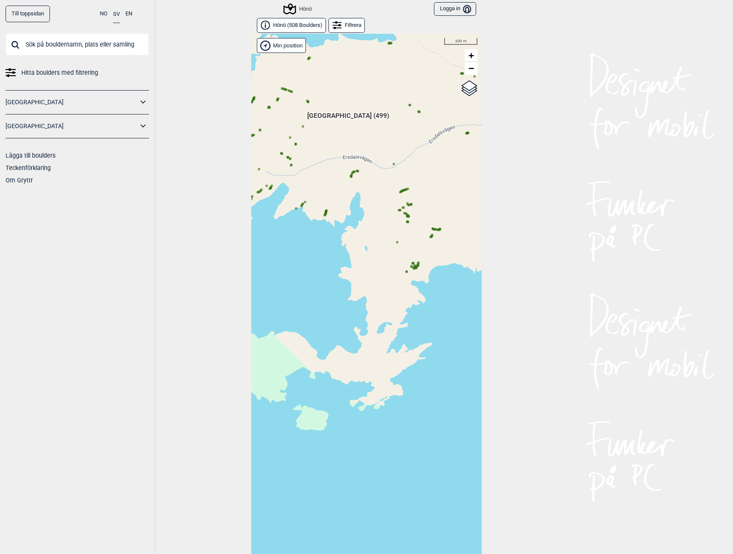
scroll to position [13, 0]
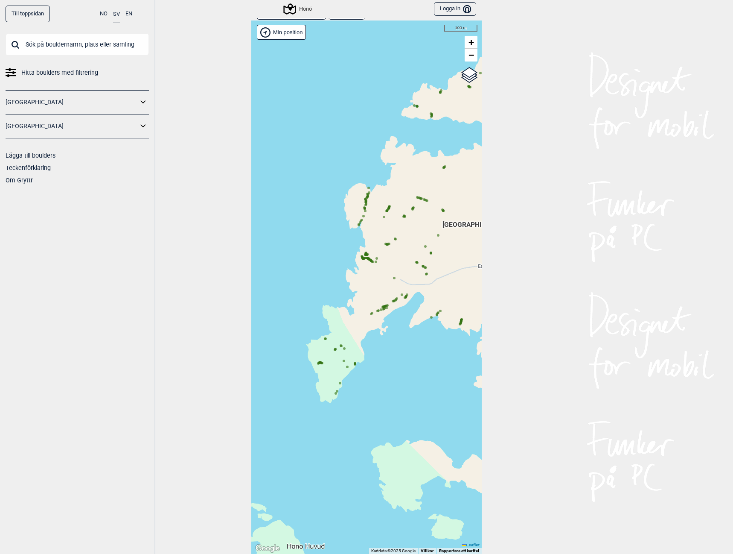
drag, startPoint x: 298, startPoint y: 230, endPoint x: 438, endPoint y: 361, distance: 191.8
click at [438, 361] on div "Hallingdal Gol [PERSON_NAME] Kolomoen [GEOGRAPHIC_DATA] [GEOGRAPHIC_DATA] [GEOG…" at bounding box center [366, 286] width 231 height 533
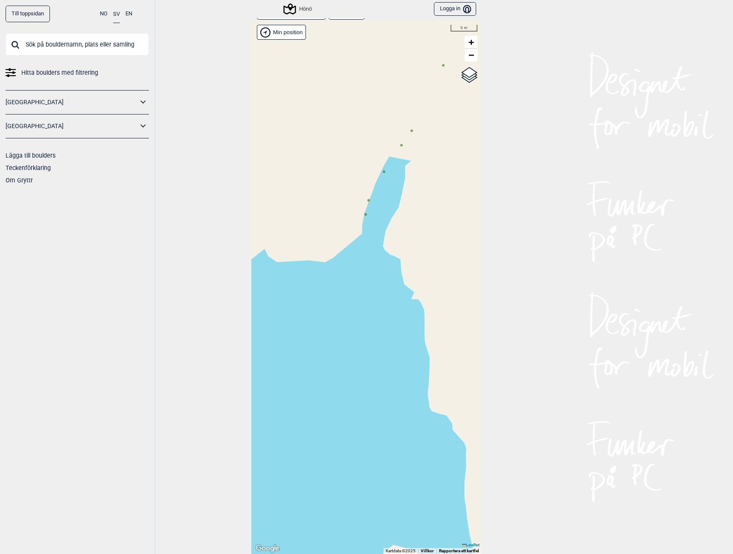
click at [365, 214] on circle at bounding box center [366, 214] width 3 height 3
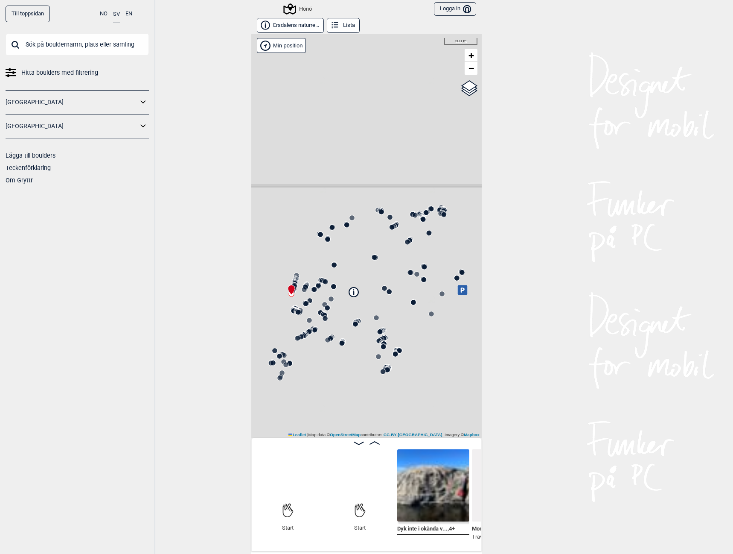
scroll to position [0, 67]
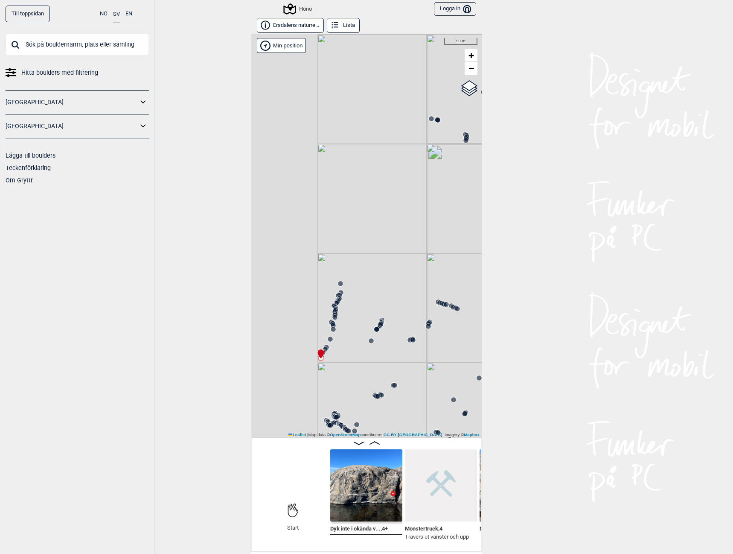
drag, startPoint x: 291, startPoint y: 301, endPoint x: 400, endPoint y: 279, distance: 111.2
click at [400, 279] on div "Hönö" at bounding box center [366, 236] width 231 height 404
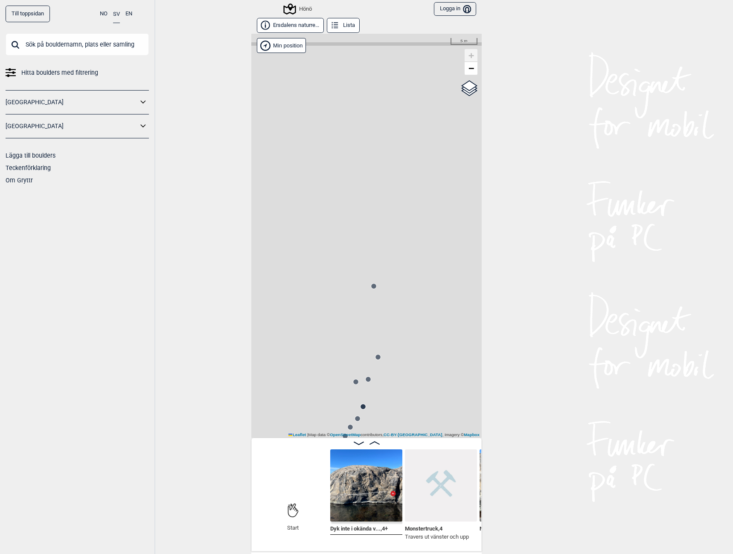
click at [371, 285] on circle at bounding box center [373, 285] width 5 height 5
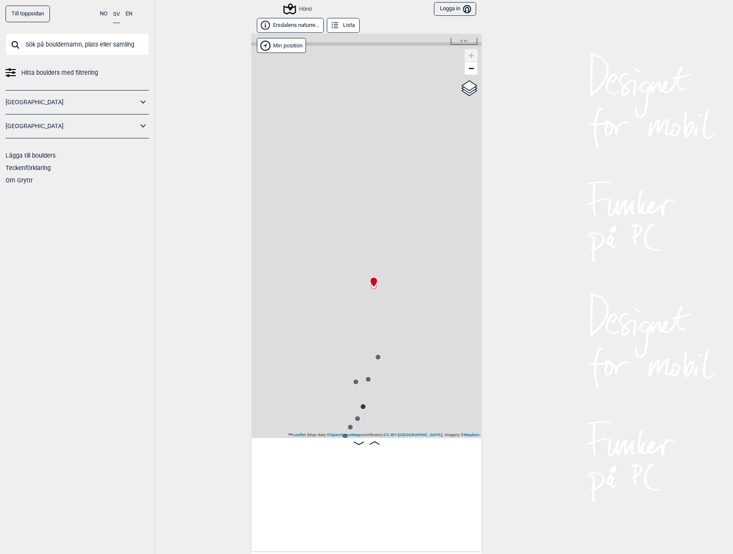
scroll to position [0, 2244]
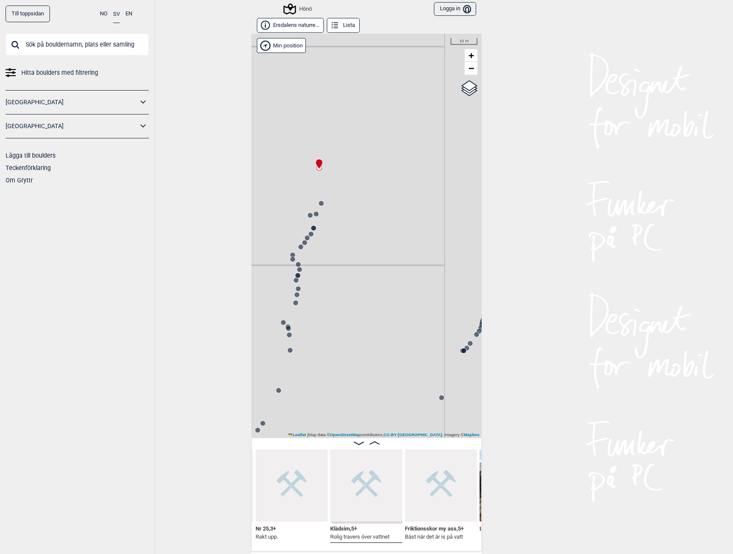
drag, startPoint x: 391, startPoint y: 304, endPoint x: 358, endPoint y: 237, distance: 74.9
click at [358, 237] on div "Hönö" at bounding box center [366, 236] width 231 height 404
click at [382, 292] on circle at bounding box center [384, 289] width 5 height 5
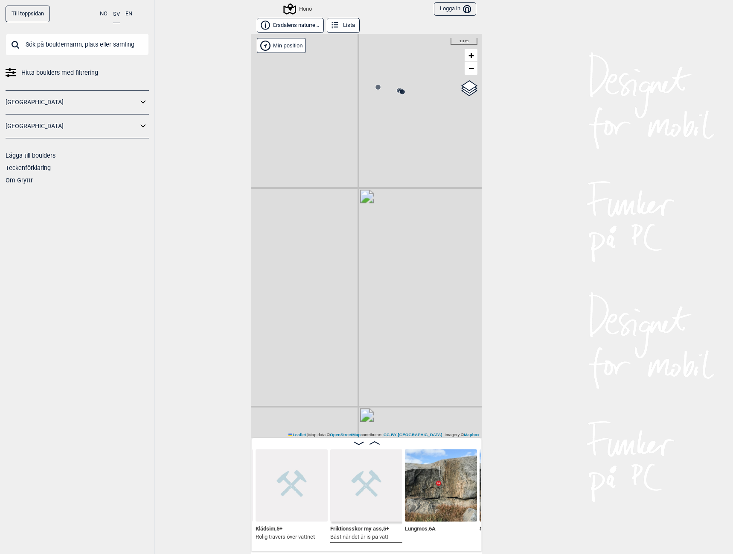
click at [375, 85] on circle at bounding box center [378, 87] width 6 height 6
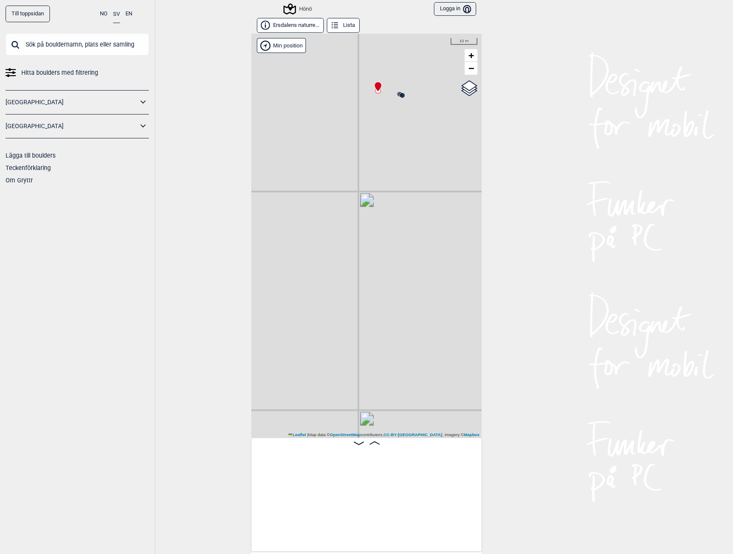
scroll to position [0, 20010]
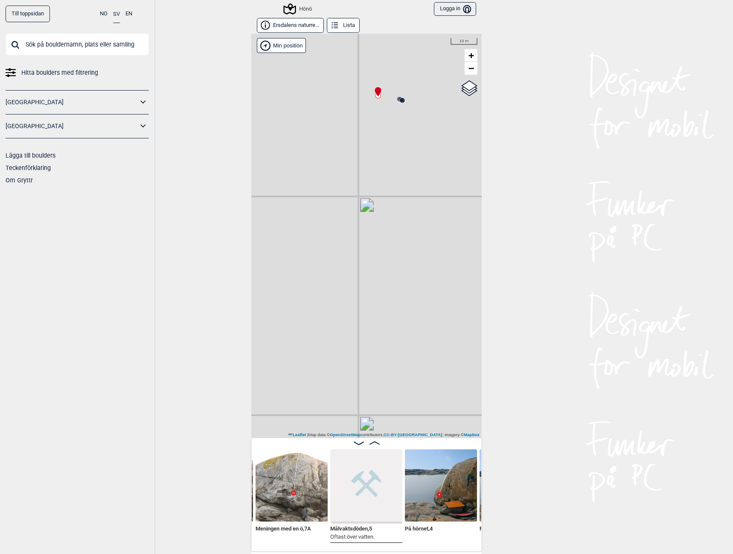
click at [429, 482] on img at bounding box center [441, 485] width 72 height 72
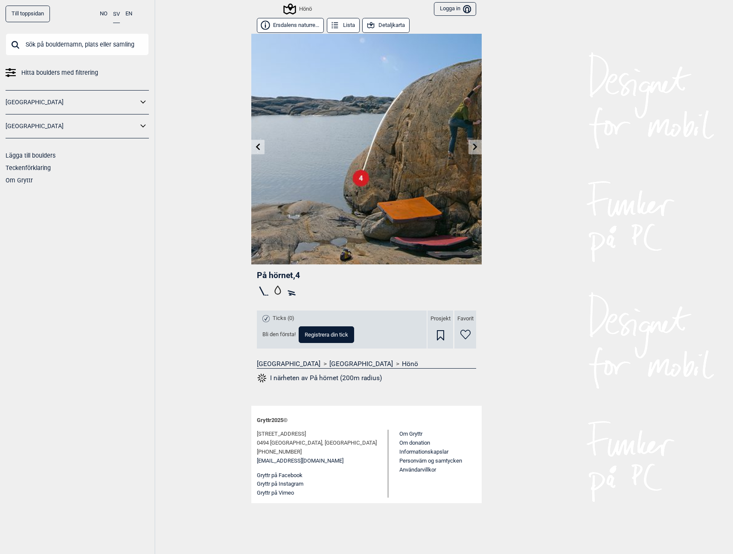
click at [297, 6] on icon at bounding box center [289, 9] width 16 height 16
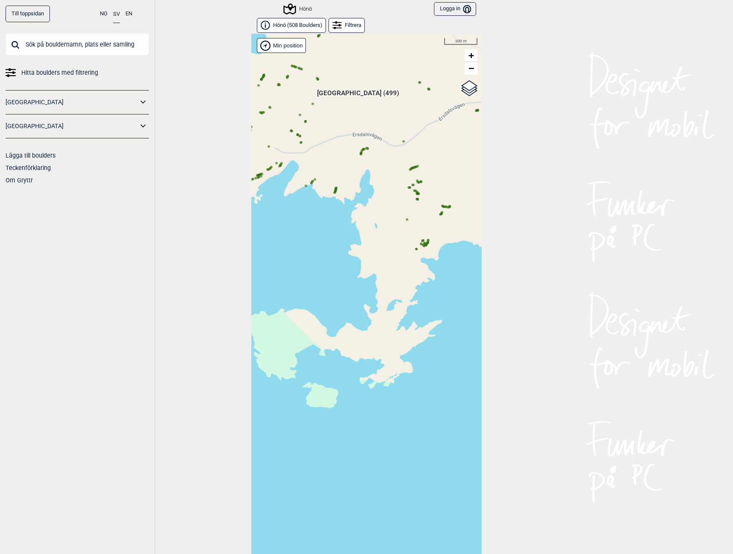
scroll to position [13, 0]
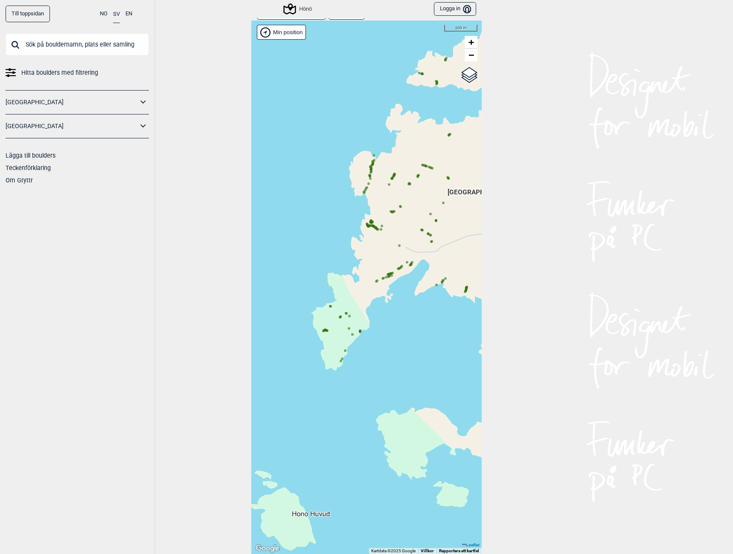
drag, startPoint x: 286, startPoint y: 213, endPoint x: 413, endPoint y: 325, distance: 169.7
click at [414, 327] on div "Hallingdal Gol [PERSON_NAME] Kolomoen [GEOGRAPHIC_DATA] [GEOGRAPHIC_DATA] [GEOG…" at bounding box center [366, 286] width 231 height 533
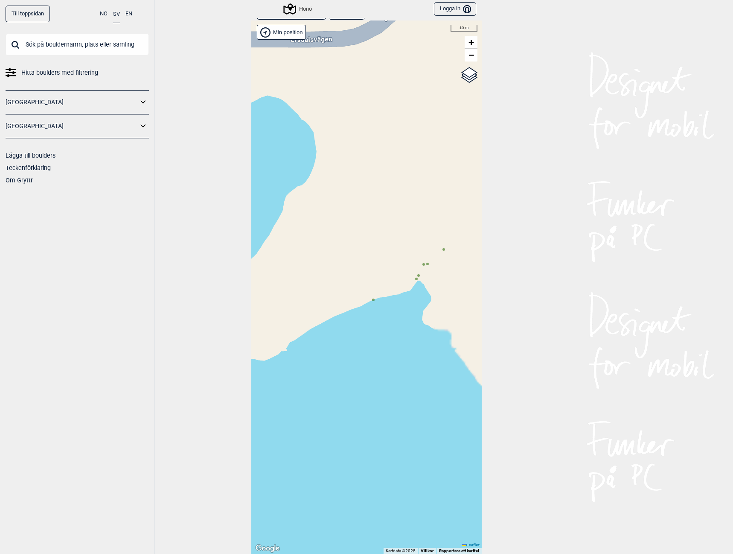
drag, startPoint x: 447, startPoint y: 330, endPoint x: 337, endPoint y: 331, distance: 109.7
click at [337, 331] on div "Hallingdal Gol [PERSON_NAME] Kolomoen [GEOGRAPHIC_DATA] [GEOGRAPHIC_DATA] [GEOG…" at bounding box center [366, 286] width 231 height 533
click at [371, 301] on icon at bounding box center [373, 300] width 4 height 4
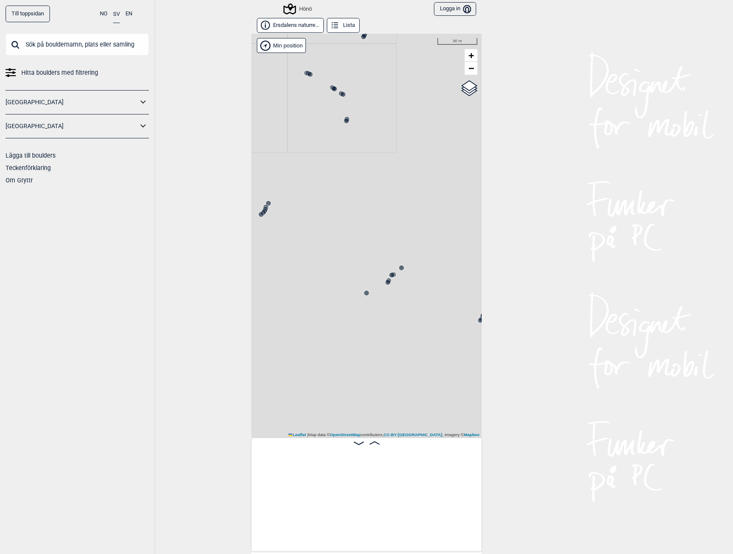
scroll to position [0, 12988]
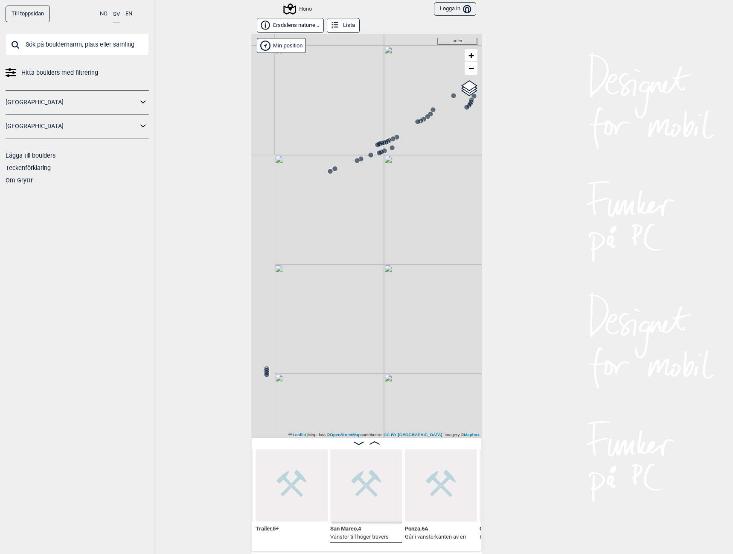
drag, startPoint x: 374, startPoint y: 358, endPoint x: 469, endPoint y: 102, distance: 272.5
click at [468, 102] on div "Hönö" at bounding box center [366, 236] width 231 height 404
drag, startPoint x: 326, startPoint y: 330, endPoint x: 371, endPoint y: 242, distance: 99.1
click at [371, 242] on div "Hönö" at bounding box center [366, 236] width 231 height 404
drag, startPoint x: 333, startPoint y: 336, endPoint x: 388, endPoint y: 309, distance: 61.5
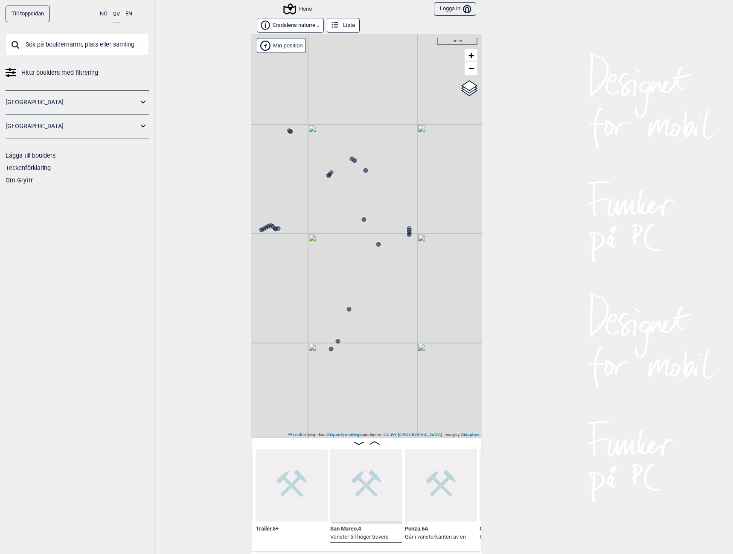
click at [388, 309] on div "Hönö" at bounding box center [366, 236] width 231 height 404
click at [406, 235] on circle at bounding box center [408, 234] width 5 height 5
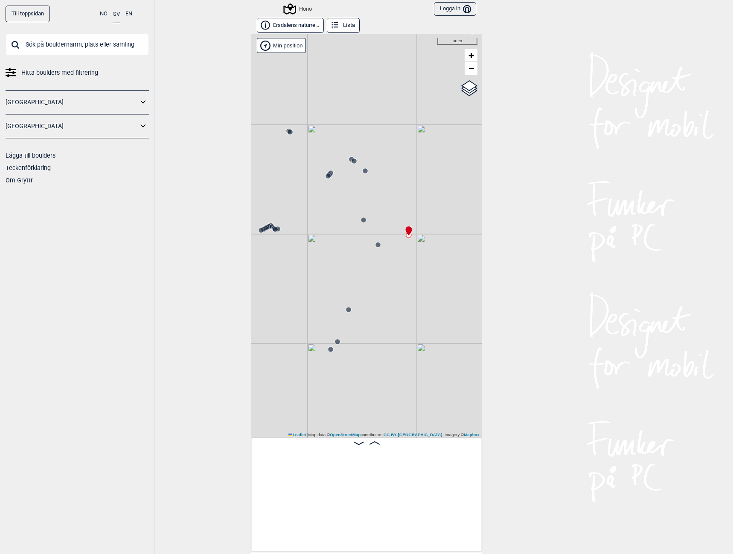
scroll to position [0, 10318]
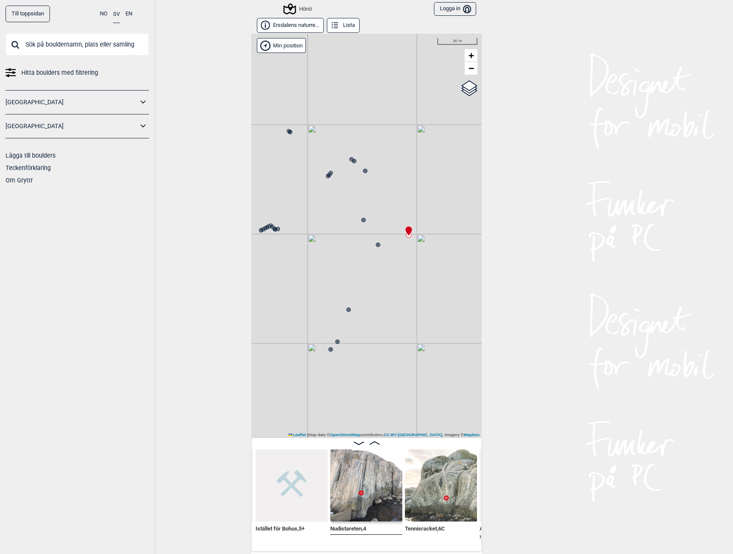
click at [372, 494] on img at bounding box center [366, 485] width 72 height 72
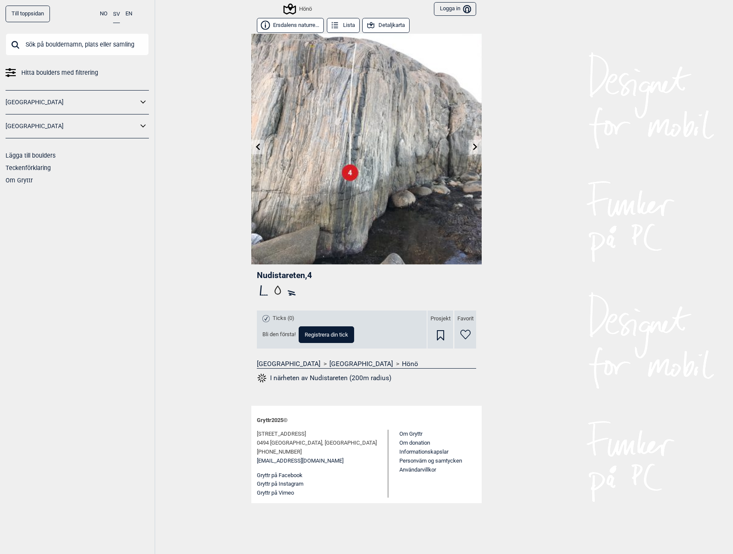
click at [312, 8] on div "Hönö" at bounding box center [298, 9] width 27 height 10
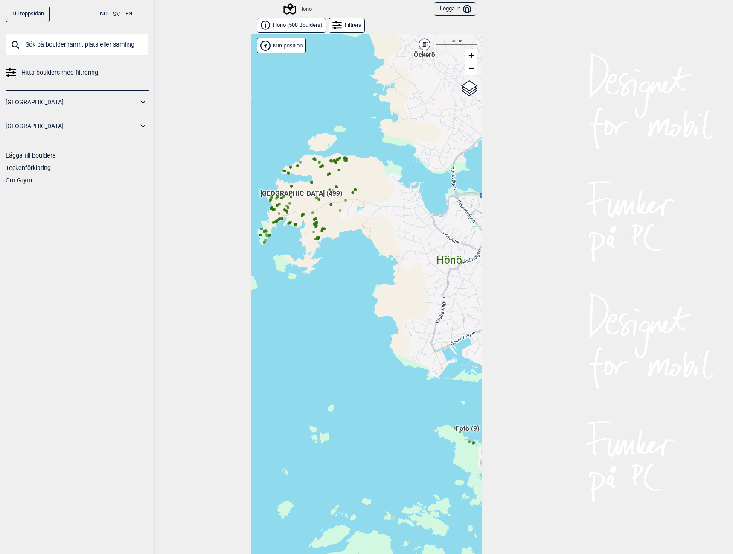
scroll to position [13, 0]
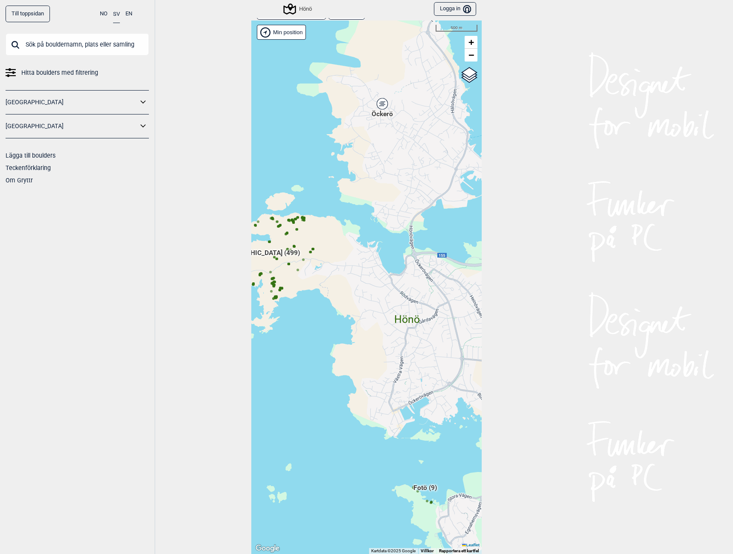
drag, startPoint x: 394, startPoint y: 351, endPoint x: 352, endPoint y: 416, distance: 76.6
click at [351, 425] on div "Hallingdal Gol [PERSON_NAME] Kolomoen [GEOGRAPHIC_DATA] [GEOGRAPHIC_DATA] [GEOG…" at bounding box center [366, 286] width 231 height 533
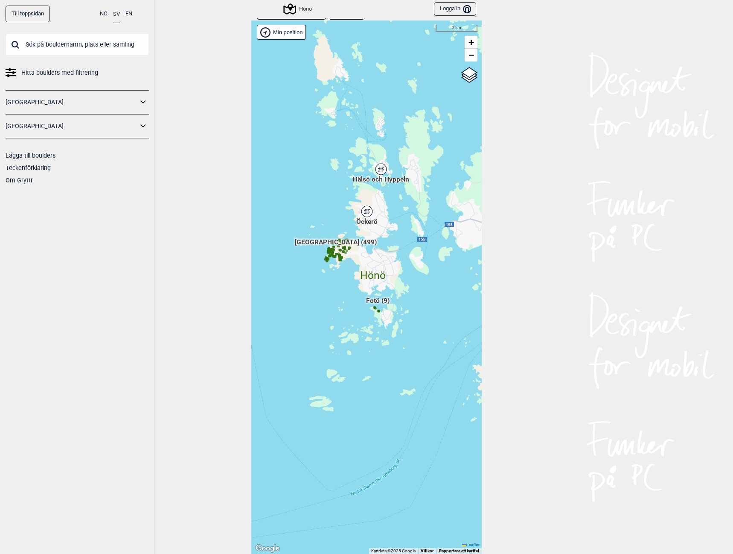
click at [365, 209] on div "Öckerö" at bounding box center [367, 211] width 5 height 5
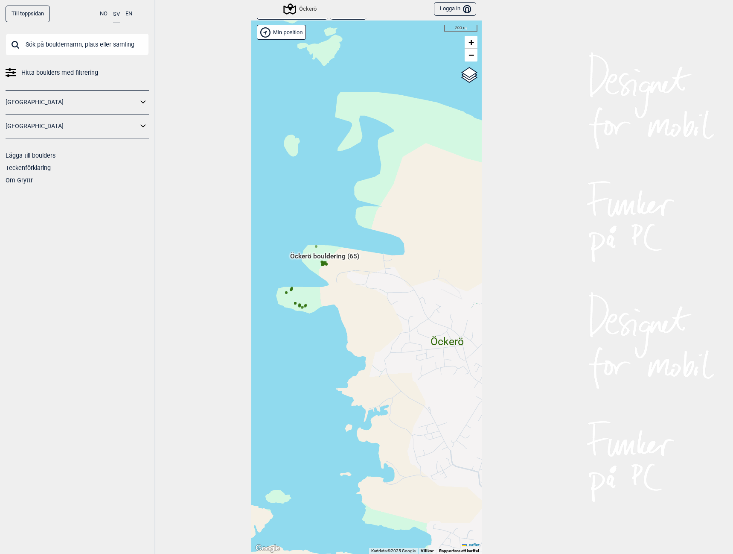
click at [315, 247] on icon at bounding box center [316, 246] width 4 height 4
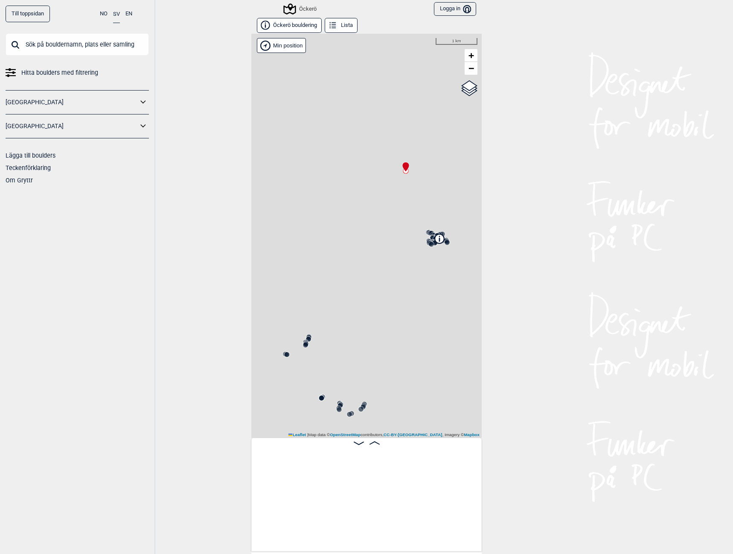
scroll to position [0, 67]
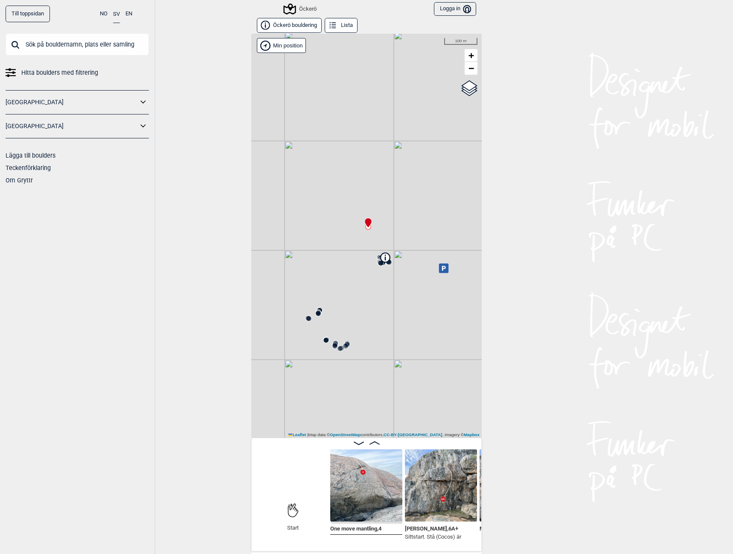
click at [301, 9] on div "Öckerö" at bounding box center [301, 9] width 32 height 10
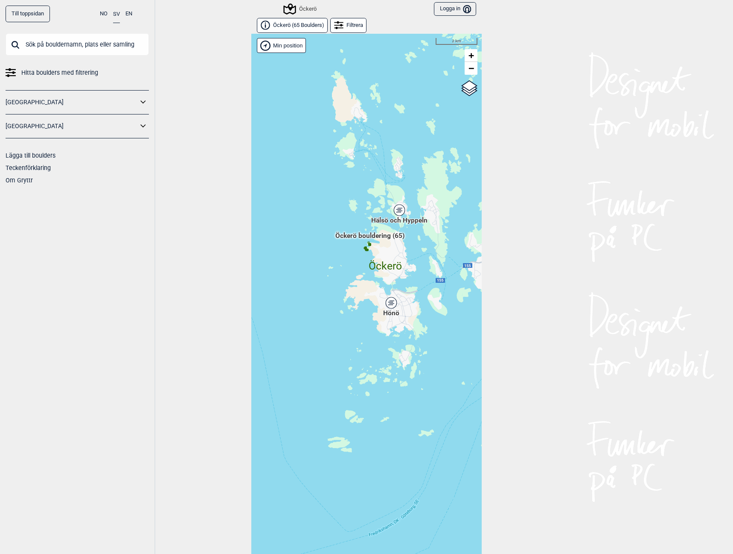
scroll to position [13, 0]
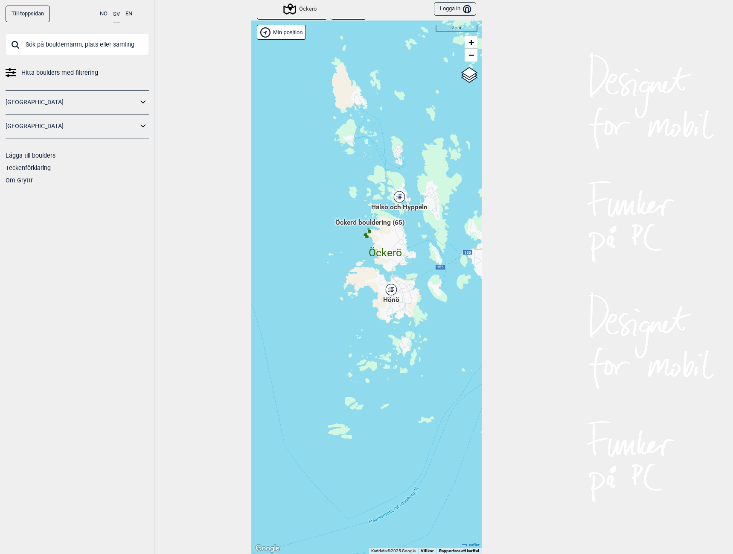
drag, startPoint x: 403, startPoint y: 199, endPoint x: 371, endPoint y: 287, distance: 93.5
click at [372, 286] on div "Hallingdal Gol [PERSON_NAME] Kolomoen [GEOGRAPHIC_DATA] [GEOGRAPHIC_DATA] [GEOG…" at bounding box center [366, 286] width 231 height 533
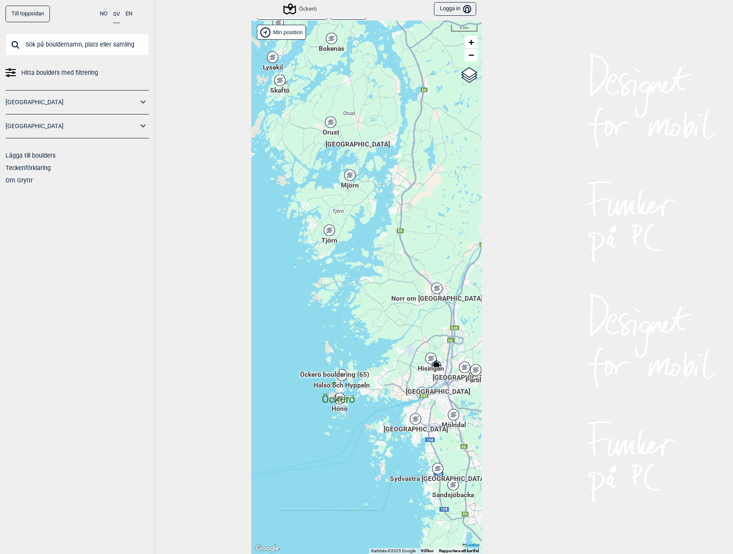
drag, startPoint x: 424, startPoint y: 283, endPoint x: 394, endPoint y: 434, distance: 153.4
click at [393, 430] on div "Hallingdal Gol [PERSON_NAME] Kolomoen [GEOGRAPHIC_DATA] [GEOGRAPHIC_DATA] [GEOG…" at bounding box center [366, 286] width 231 height 533
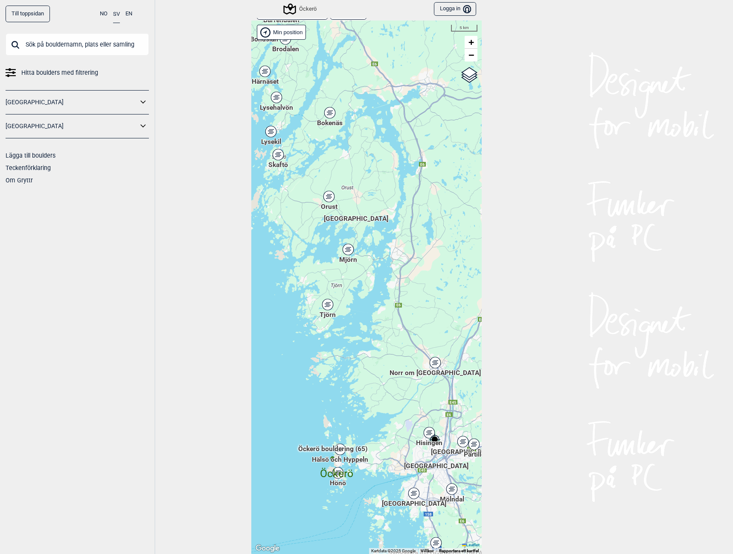
drag, startPoint x: 309, startPoint y: 151, endPoint x: 352, endPoint y: 237, distance: 96.2
click at [352, 237] on div "Hallingdal Gol [PERSON_NAME] Kolomoen [GEOGRAPHIC_DATA] [GEOGRAPHIC_DATA] [GEOG…" at bounding box center [366, 286] width 231 height 533
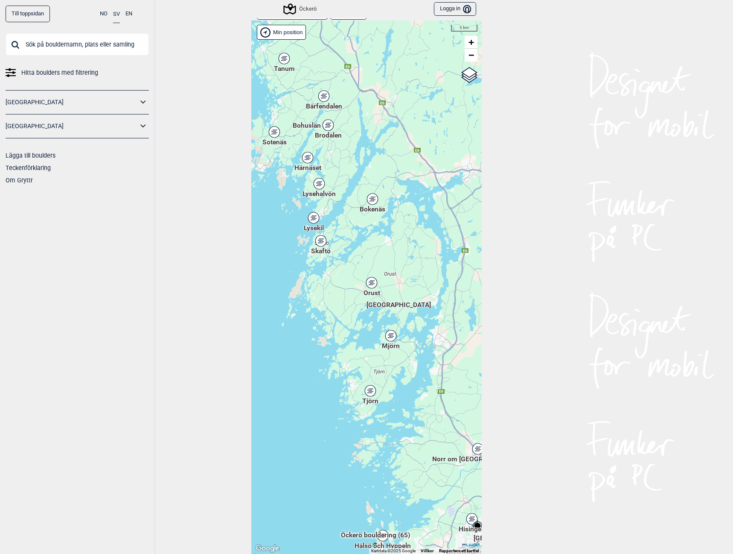
click at [317, 184] on div "Lysehalvön" at bounding box center [319, 183] width 5 height 5
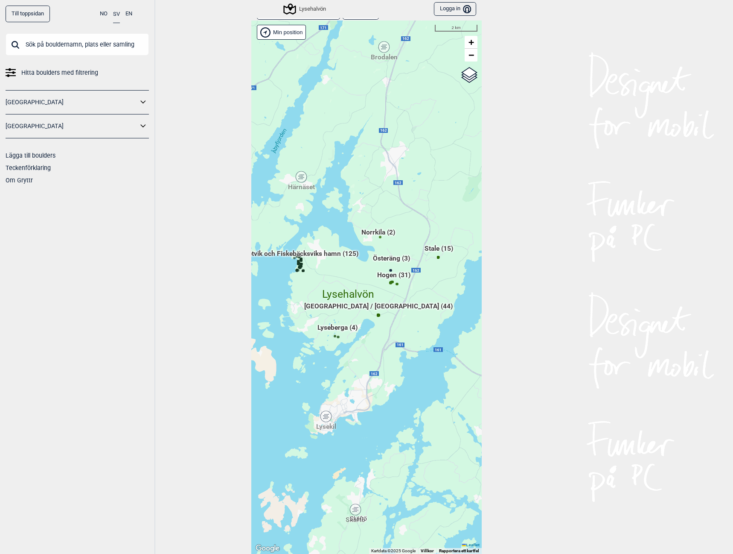
click at [311, 254] on span "Metvik och Fiskebäcksviks hamn (125)" at bounding box center [301, 257] width 116 height 16
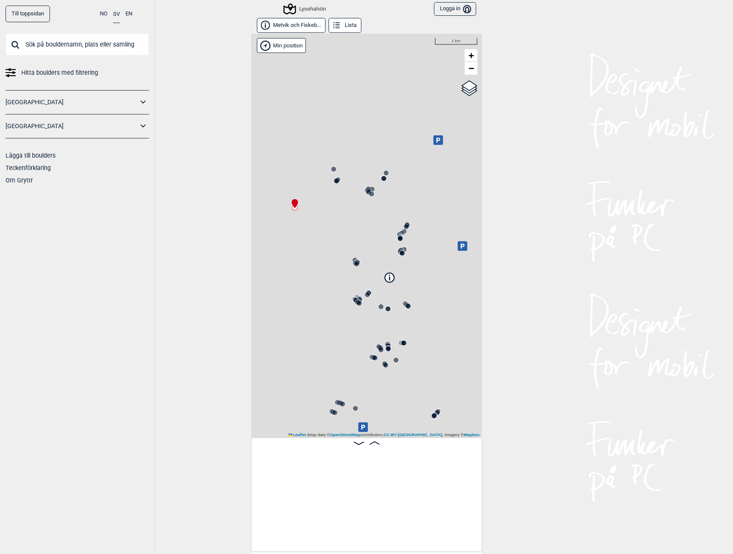
scroll to position [0, 67]
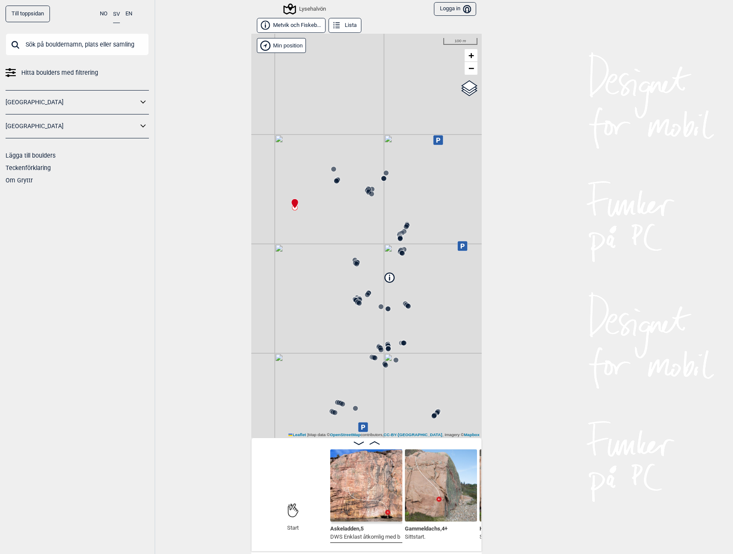
click at [368, 485] on img at bounding box center [366, 485] width 72 height 72
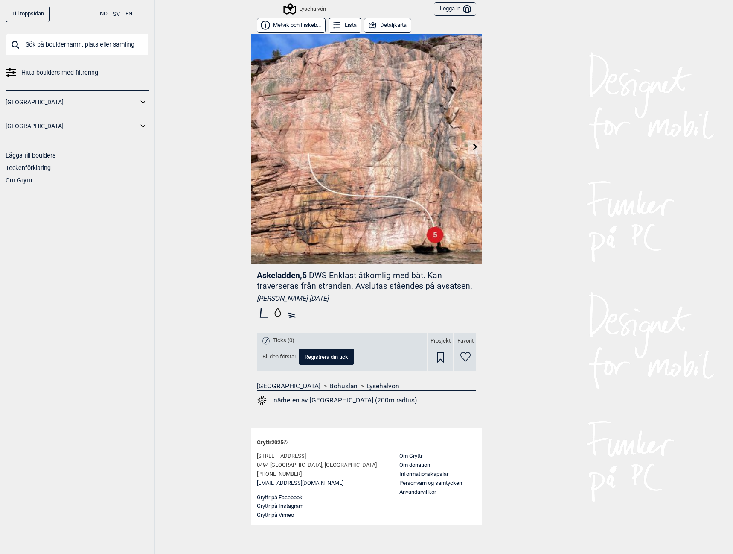
click at [317, 8] on div "Lysehalvön" at bounding box center [305, 9] width 41 height 10
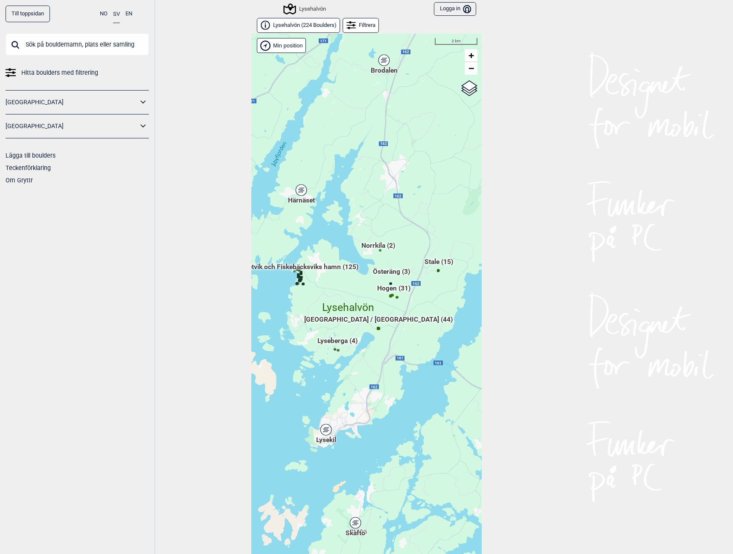
scroll to position [13, 0]
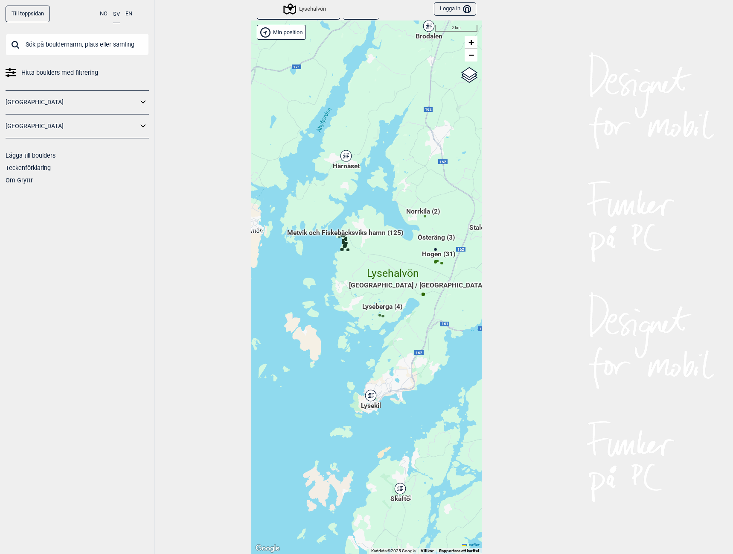
drag, startPoint x: 390, startPoint y: 404, endPoint x: 434, endPoint y: 387, distance: 47.2
click at [434, 387] on div "Hallingdal Gol [PERSON_NAME] Kolomoen [GEOGRAPHIC_DATA] [GEOGRAPHIC_DATA] [GEOG…" at bounding box center [366, 286] width 231 height 533
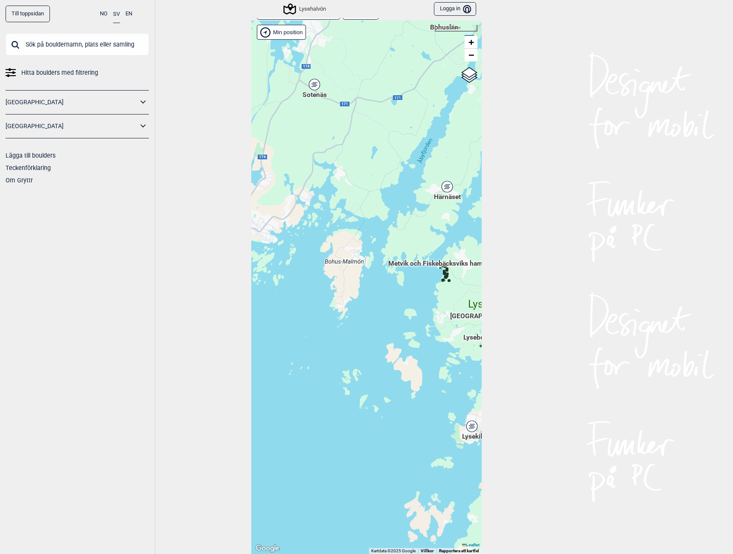
click at [315, 90] on span "Sotenäs" at bounding box center [315, 90] width 24 height 0
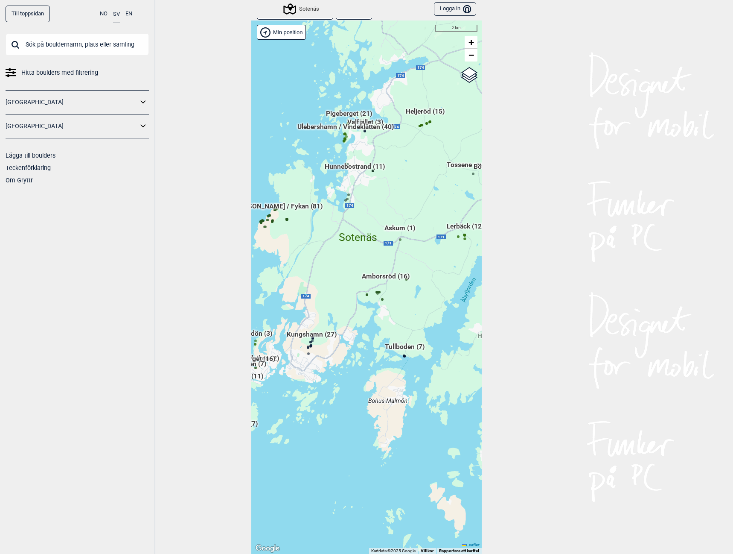
click at [306, 10] on div "Sotenäs" at bounding box center [302, 9] width 35 height 10
